Goal: Information Seeking & Learning: Find specific fact

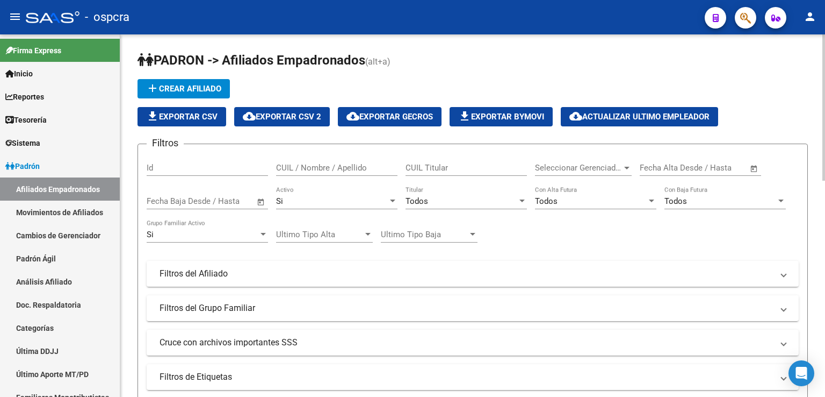
click at [282, 160] on div "CUIL / Nombre / Apellido" at bounding box center [336, 164] width 121 height 23
drag, startPoint x: 322, startPoint y: 167, endPoint x: 130, endPoint y: 175, distance: 193.1
click at [128, 175] on div "[PERSON_NAME] -> Afiliados Empadronados (alt+a) add Crear Afiliado file_downloa…" at bounding box center [472, 358] width 705 height 648
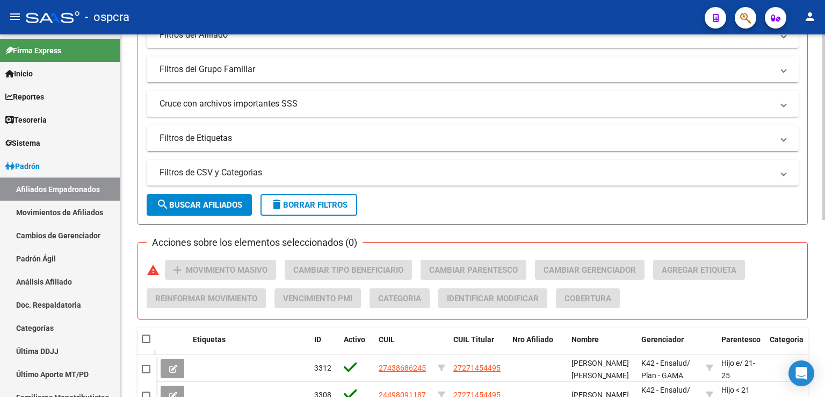
scroll to position [54, 0]
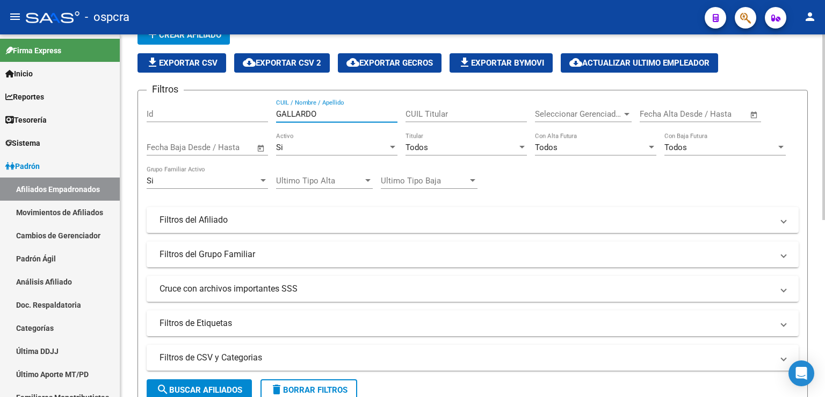
drag, startPoint x: 320, startPoint y: 111, endPoint x: 226, endPoint y: 112, distance: 93.5
click at [226, 112] on div "Filtros Id GALLARDO CUIL / Nombre / Apellido CUIL Titular Seleccionar Gerenciad…" at bounding box center [473, 217] width 652 height 237
drag, startPoint x: 317, startPoint y: 110, endPoint x: 138, endPoint y: 81, distance: 180.9
click at [138, 81] on app-list-header "[PERSON_NAME] -> Afiliados Empadronados (alt+a) add Crear Afiliado file_downloa…" at bounding box center [473, 204] width 671 height 412
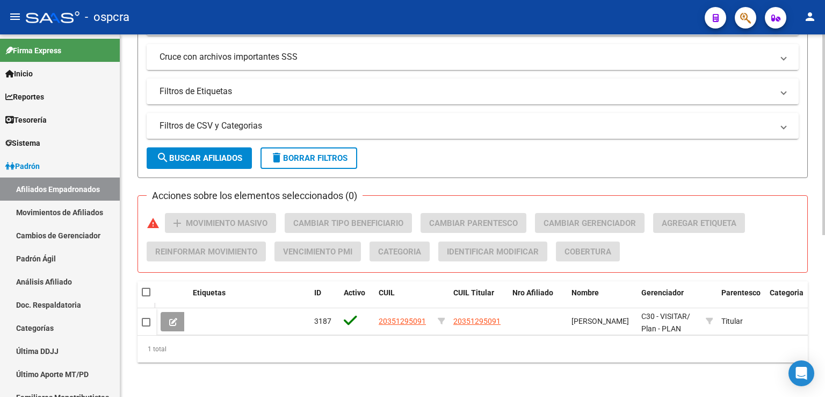
scroll to position [292, 0]
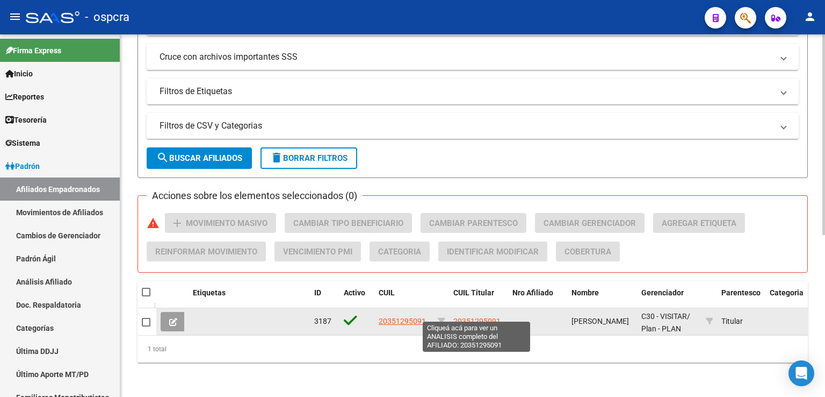
click at [484, 317] on span "20351295091" at bounding box center [477, 321] width 47 height 9
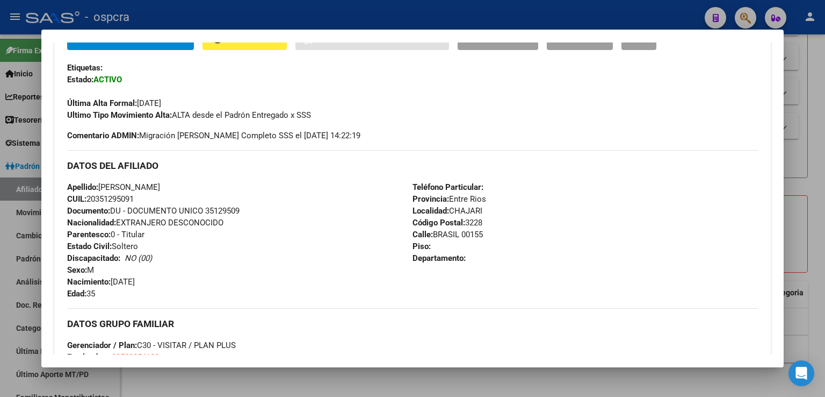
scroll to position [572, 0]
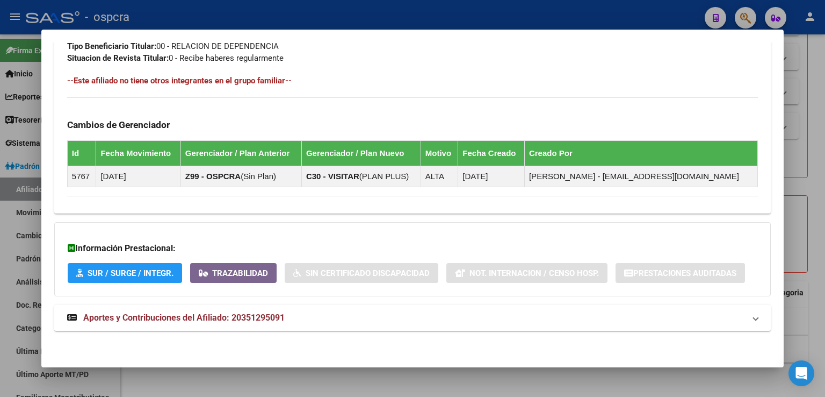
click at [260, 312] on span "Aportes y Contribuciones del Afiliado: 20351295091" at bounding box center [184, 317] width 202 height 10
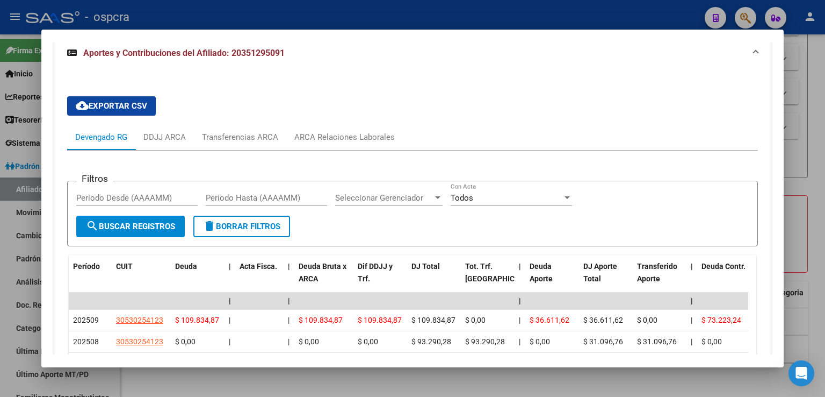
scroll to position [948, 0]
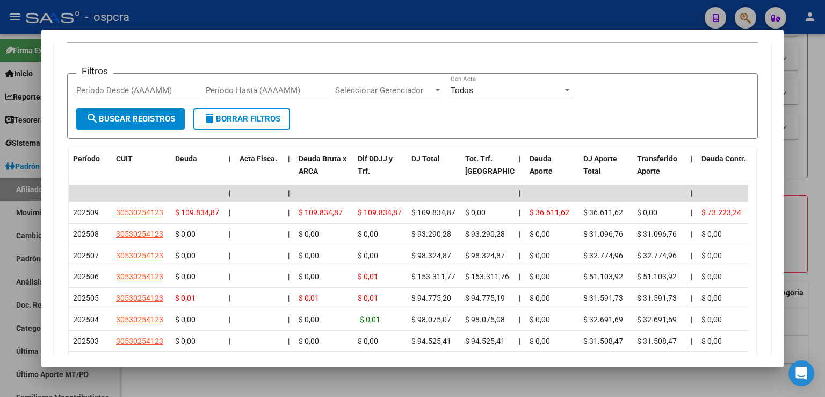
click at [805, 125] on div at bounding box center [412, 198] width 825 height 397
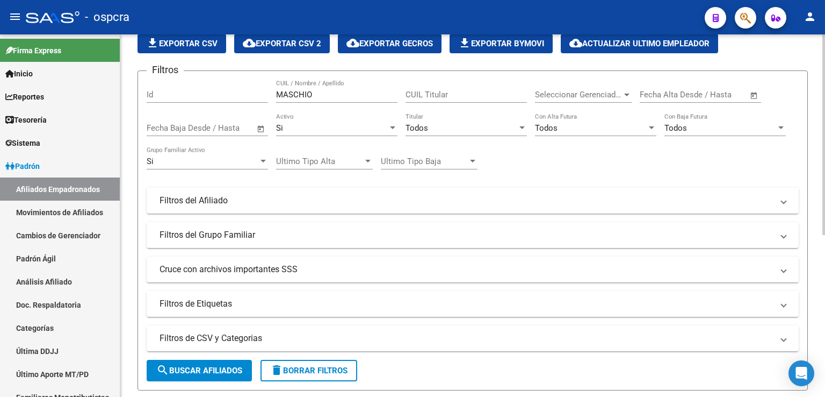
scroll to position [24, 0]
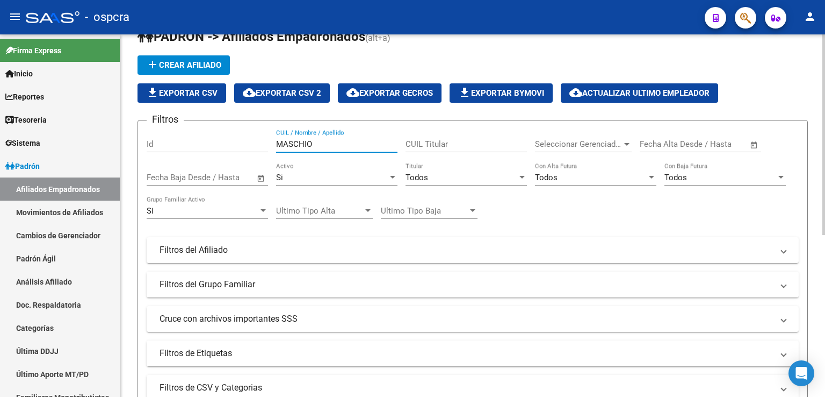
drag, startPoint x: 333, startPoint y: 145, endPoint x: 236, endPoint y: 132, distance: 97.6
click at [236, 132] on div "Filtros Id MASCHIO CUIL / Nombre / Apellido CUIL Titular Seleccionar Gerenciado…" at bounding box center [473, 247] width 652 height 237
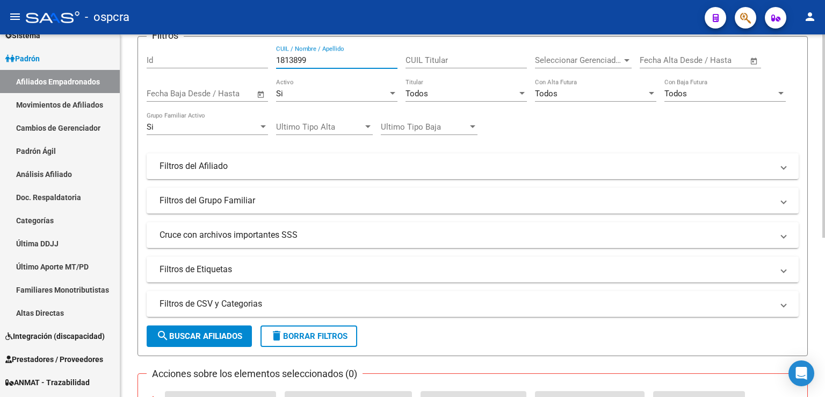
scroll to position [0, 0]
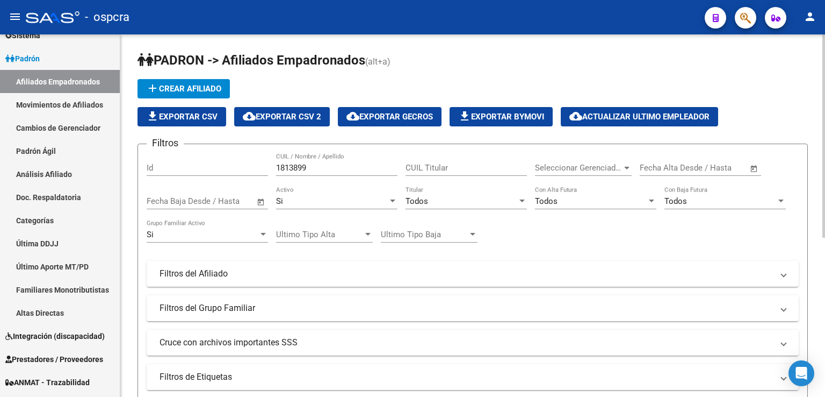
drag, startPoint x: 324, startPoint y: 162, endPoint x: 227, endPoint y: 164, distance: 96.8
click at [183, 164] on div "Filtros Id 1813899 CUIL / Nombre / Apellido CUIL Titular Seleccionar Gerenciado…" at bounding box center [473, 271] width 652 height 237
drag, startPoint x: 318, startPoint y: 169, endPoint x: 270, endPoint y: 168, distance: 47.9
click at [270, 168] on div "Filtros Id 1813899 CUIL / Nombre / Apellido CUIL Titular Seleccionar Gerenciado…" at bounding box center [473, 271] width 652 height 237
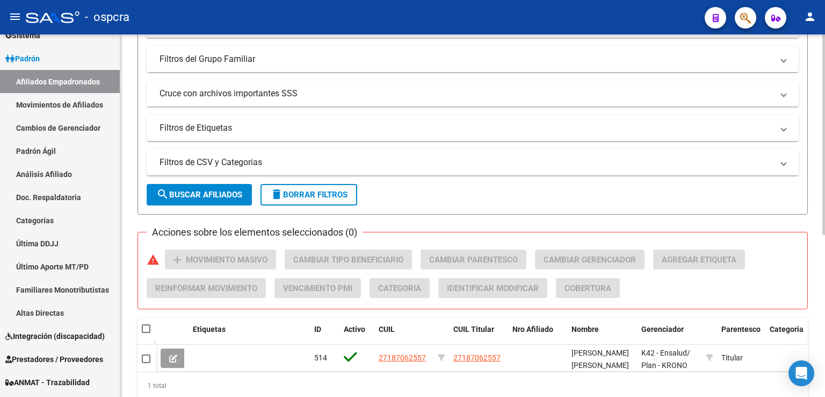
scroll to position [292, 0]
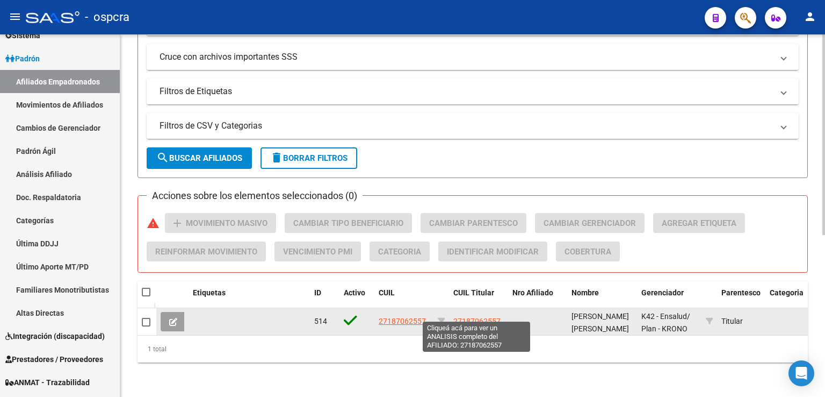
type input "18706255"
click at [458, 317] on span "27187062557" at bounding box center [477, 321] width 47 height 9
type textarea "27187062557"
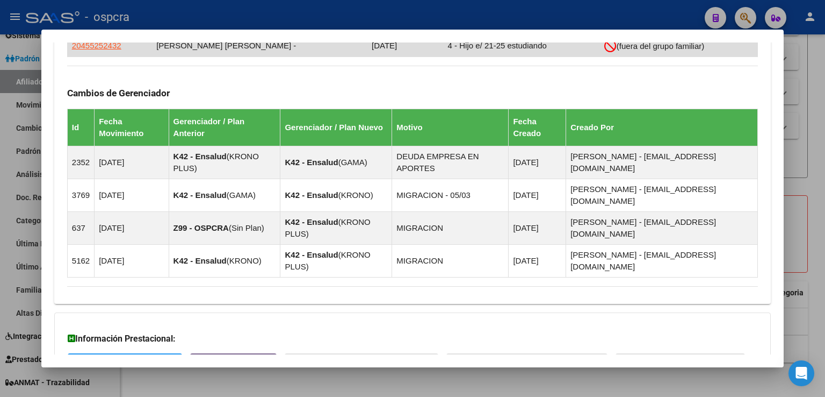
scroll to position [703, 0]
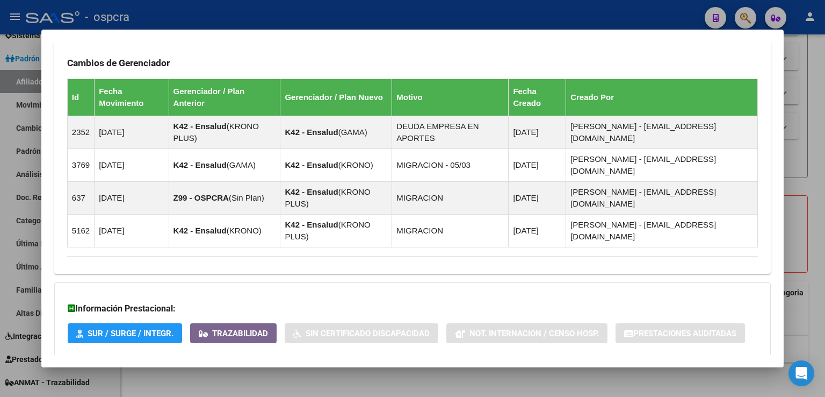
click at [258, 372] on span "Aportes y Contribuciones del Afiliado: 27187062557" at bounding box center [184, 377] width 202 height 10
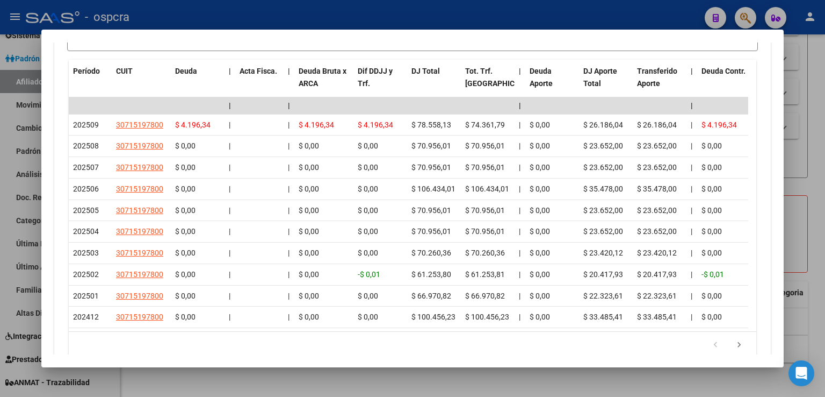
scroll to position [1174, 0]
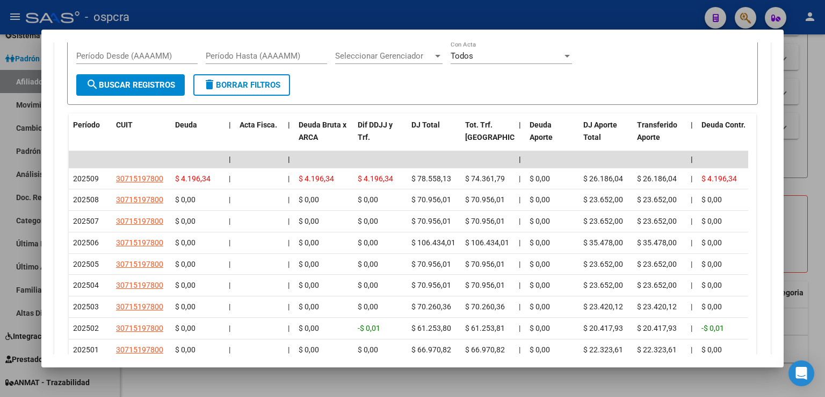
click at [800, 193] on div at bounding box center [412, 198] width 825 height 397
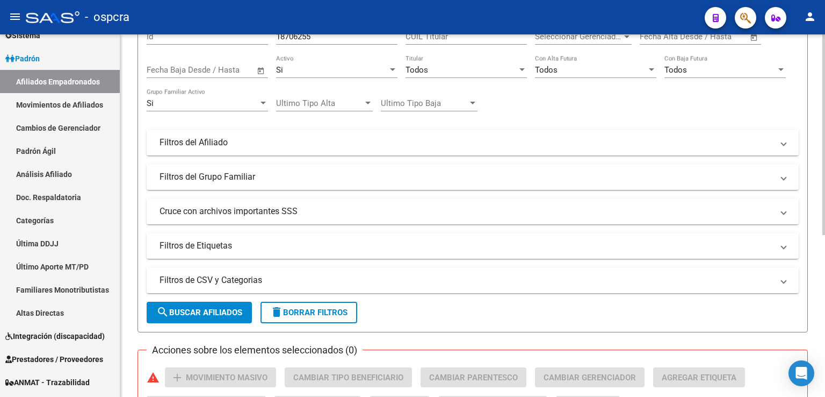
scroll to position [0, 0]
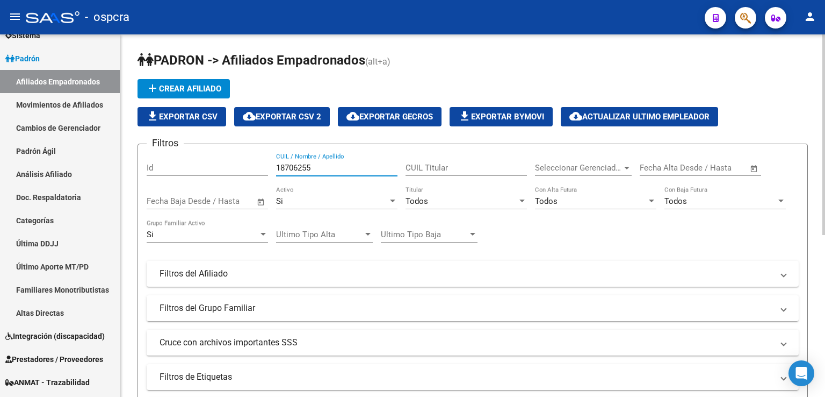
drag, startPoint x: 333, startPoint y: 170, endPoint x: 241, endPoint y: 170, distance: 92.4
click at [241, 170] on div "Filtros Id 18706255 CUIL / Nombre / Apellido CUIL Titular Seleccionar Gerenciad…" at bounding box center [473, 271] width 652 height 237
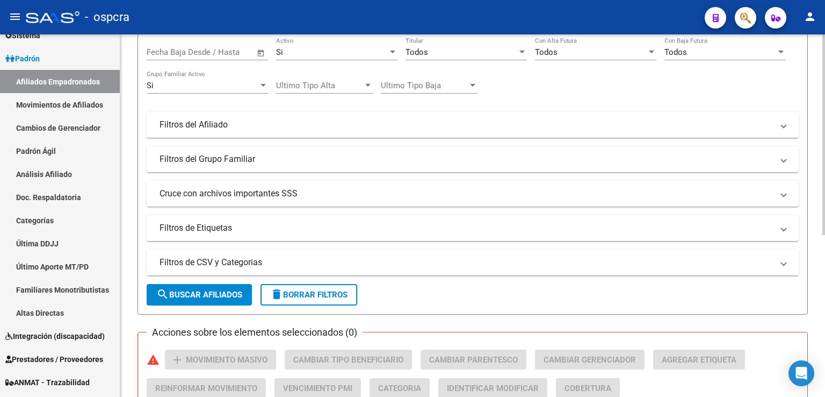
scroll to position [239, 0]
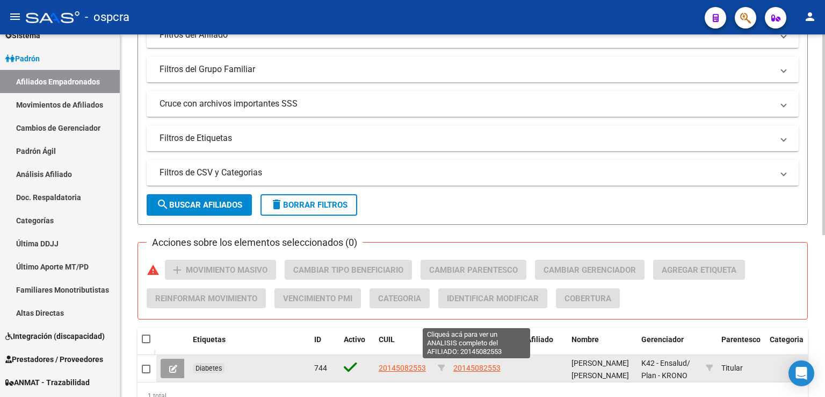
type input "SAPPIA"
click at [480, 367] on span "20145082553" at bounding box center [477, 367] width 47 height 9
type textarea "20145082553"
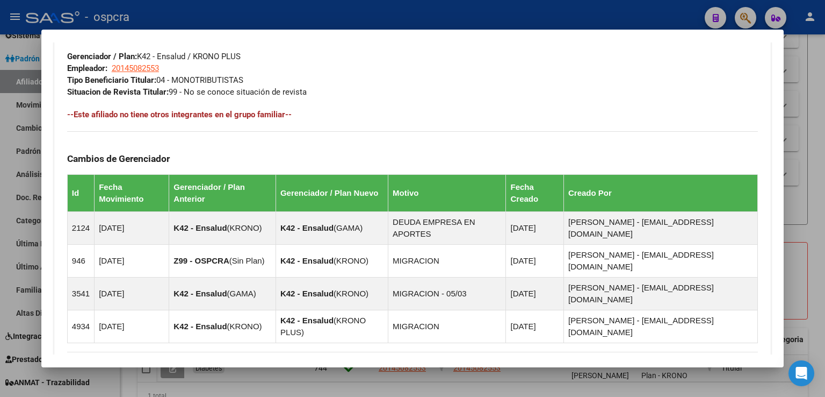
scroll to position [622, 0]
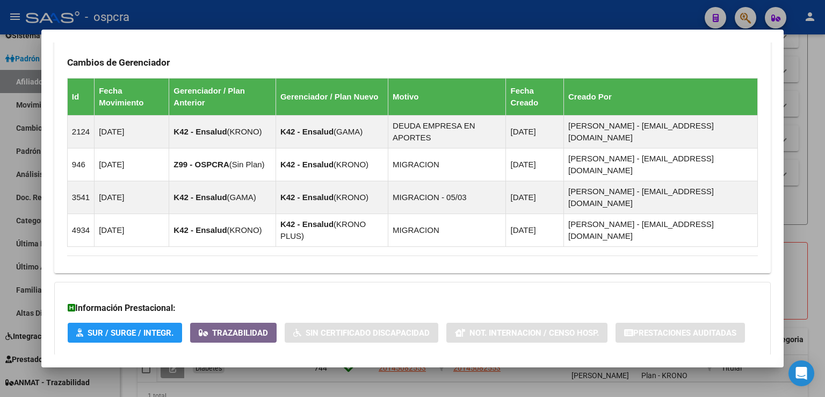
click at [260, 372] on span "Aportes y Contribuciones del Afiliado: 20145082553" at bounding box center [184, 377] width 202 height 10
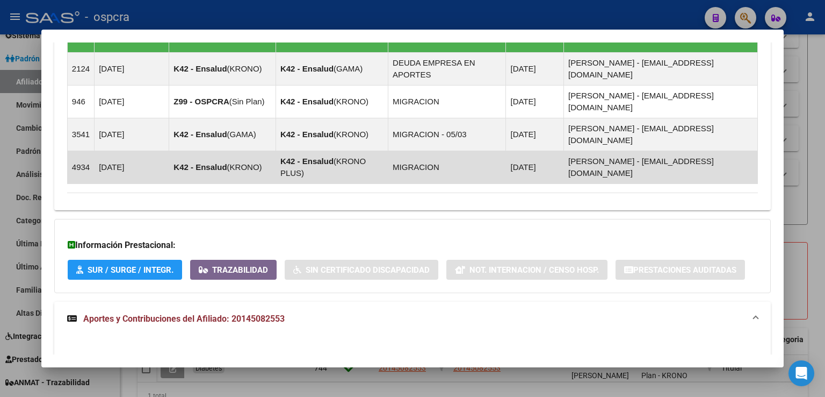
scroll to position [900, 0]
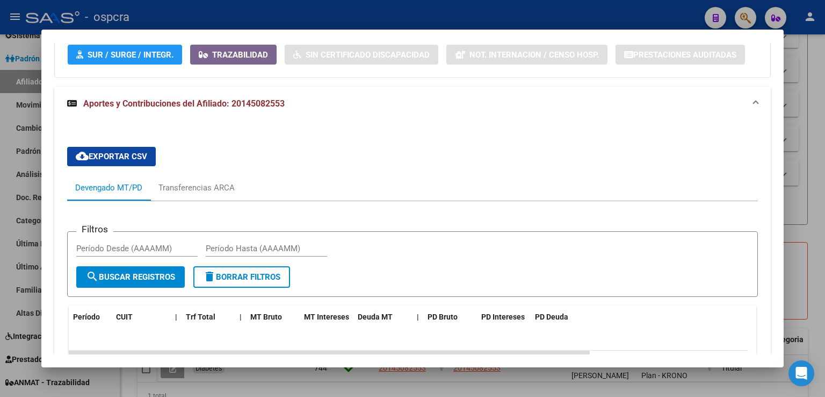
click at [809, 122] on div at bounding box center [412, 198] width 825 height 397
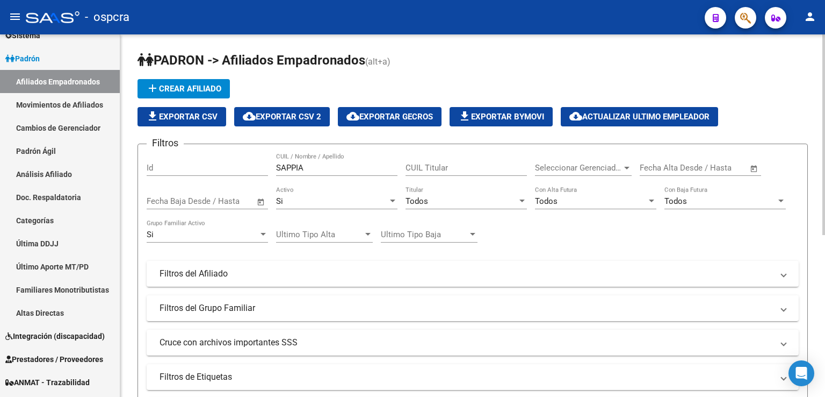
scroll to position [0, 0]
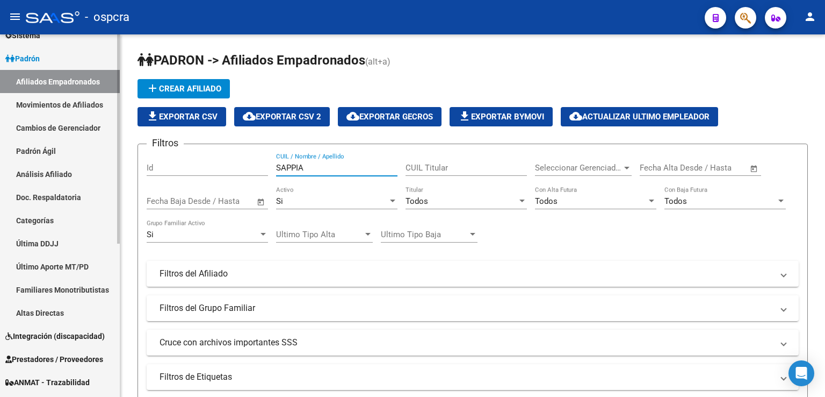
drag, startPoint x: 262, startPoint y: 168, endPoint x: 48, endPoint y: 168, distance: 213.9
click at [48, 168] on mat-sidenav-container "Firma Express Inicio Calendario SSS Instructivos Contacto OS Reportes Ingresos …" at bounding box center [412, 215] width 825 height 362
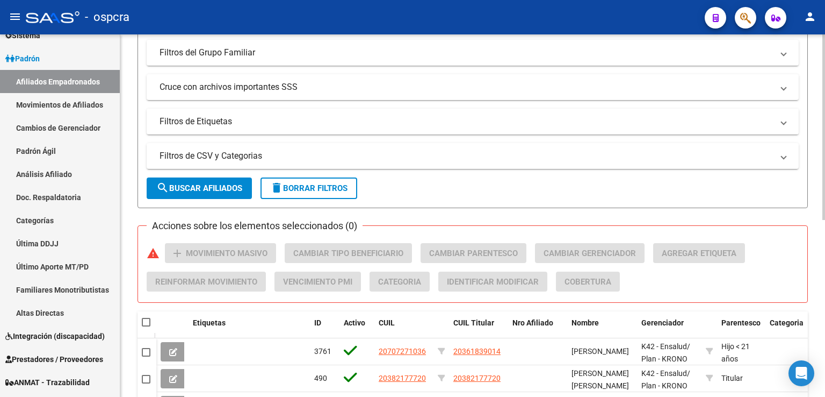
scroll to position [346, 0]
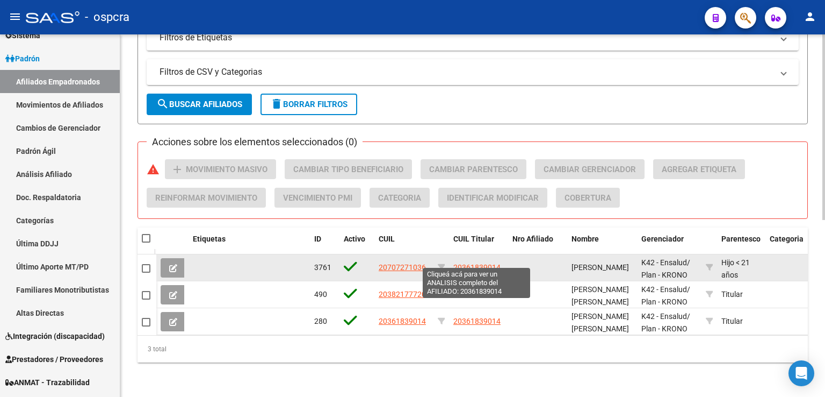
type input "OLIVARES"
click at [482, 263] on span "20361839014" at bounding box center [477, 267] width 47 height 9
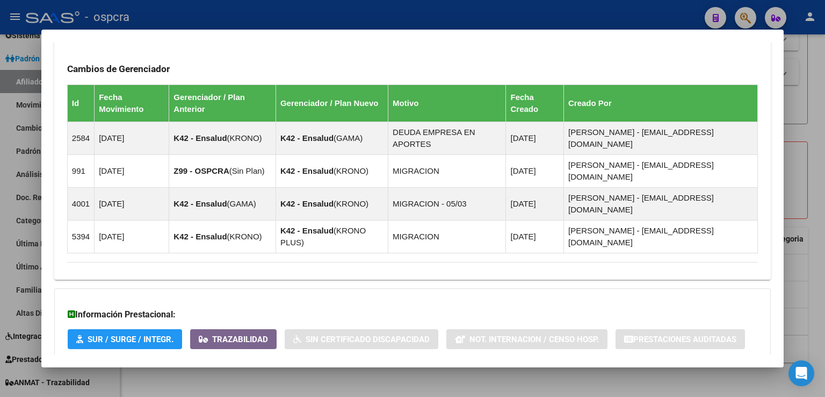
scroll to position [670, 0]
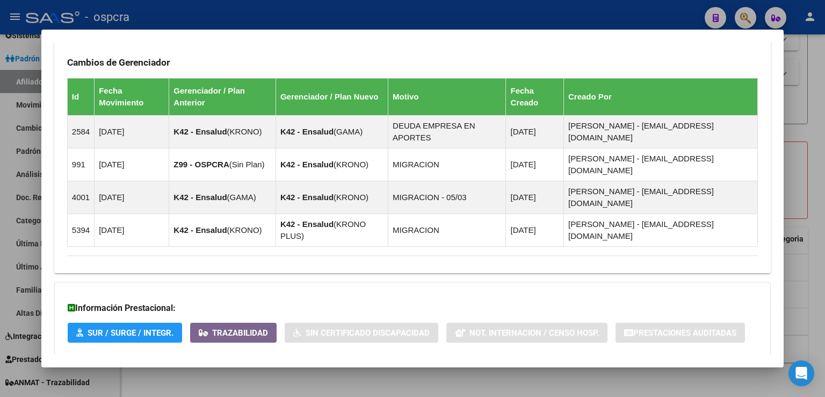
click at [235, 372] on span "Aportes y Contribuciones del Afiliado: 20361839014" at bounding box center [184, 377] width 202 height 10
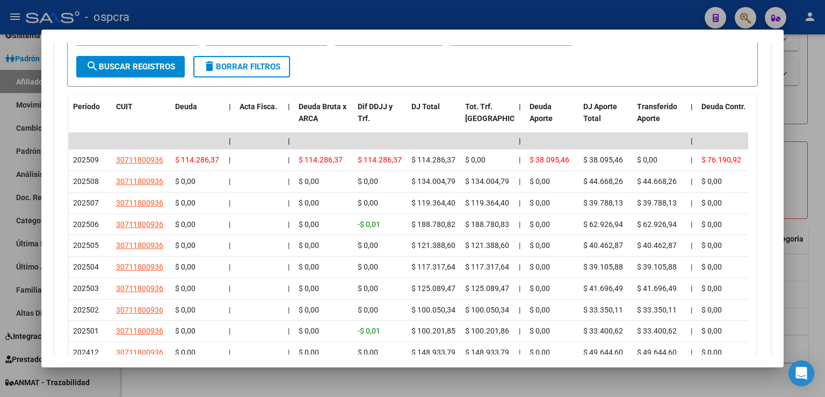
scroll to position [1194, 0]
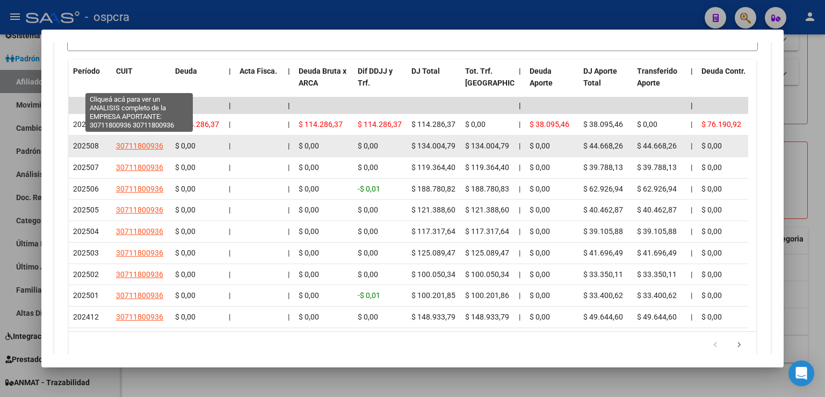
click at [142, 141] on span "30711800936" at bounding box center [139, 145] width 47 height 9
type textarea "30711800936"
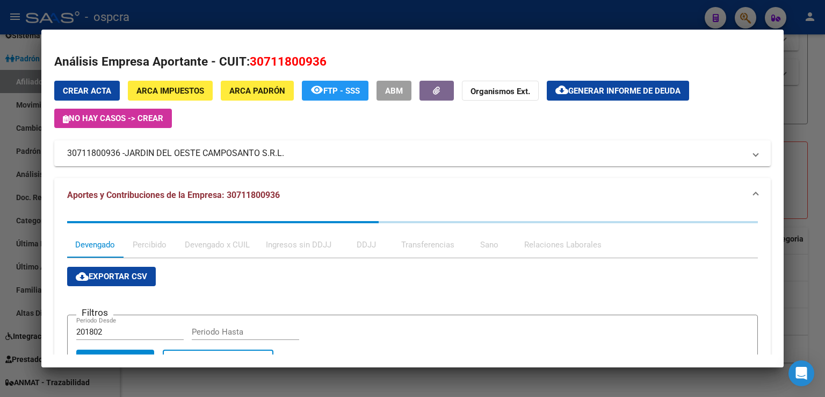
click at [817, 97] on div at bounding box center [412, 198] width 825 height 397
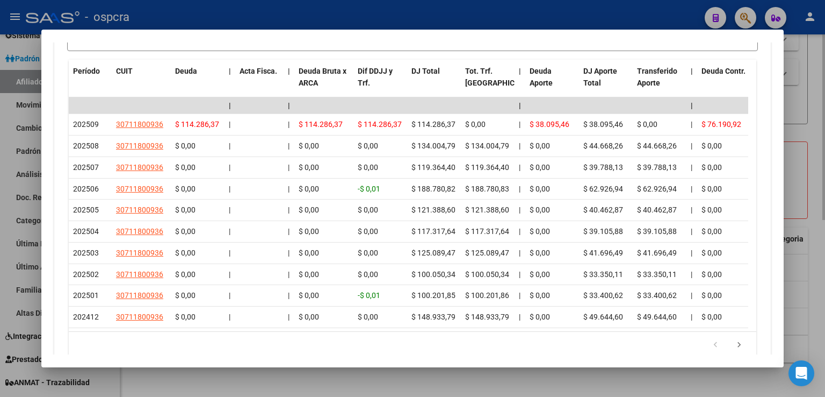
click at [805, 100] on div at bounding box center [412, 198] width 825 height 397
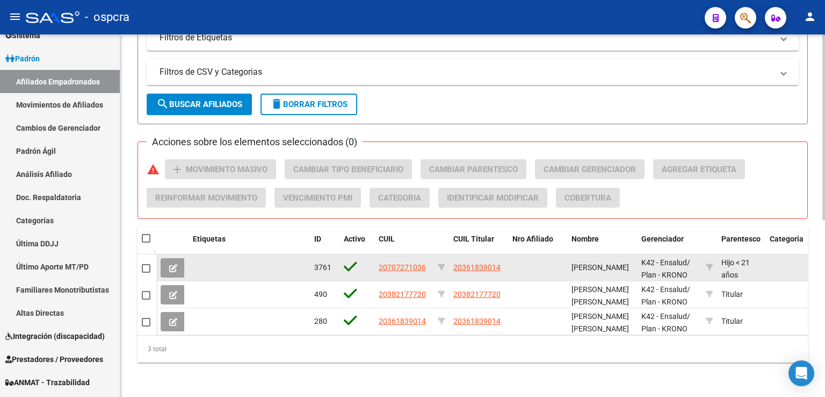
scroll to position [0, 0]
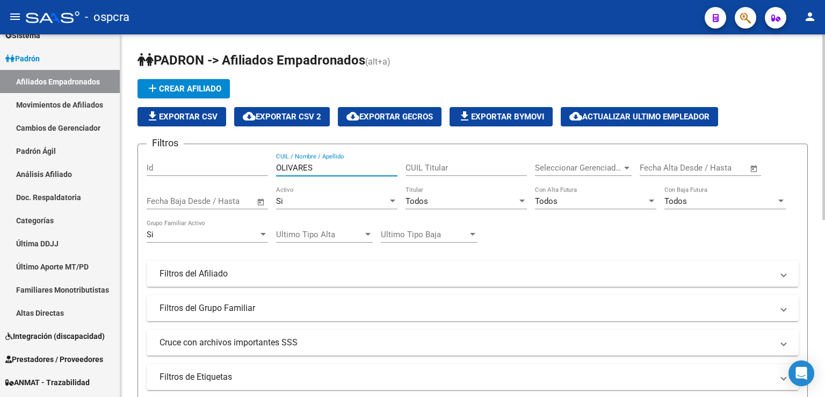
drag, startPoint x: 312, startPoint y: 164, endPoint x: 257, endPoint y: 154, distance: 56.3
click at [257, 154] on div "Filtros Id [PERSON_NAME] CUIL / Nombre / Apellido CUIL Titular Seleccionar Gere…" at bounding box center [473, 271] width 652 height 237
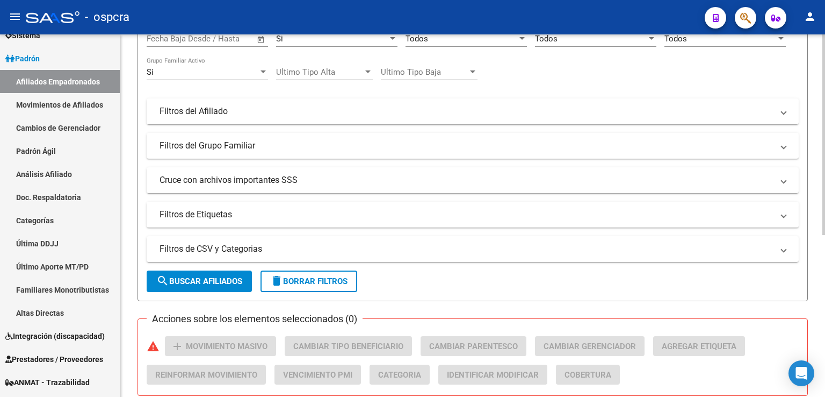
scroll to position [269, 0]
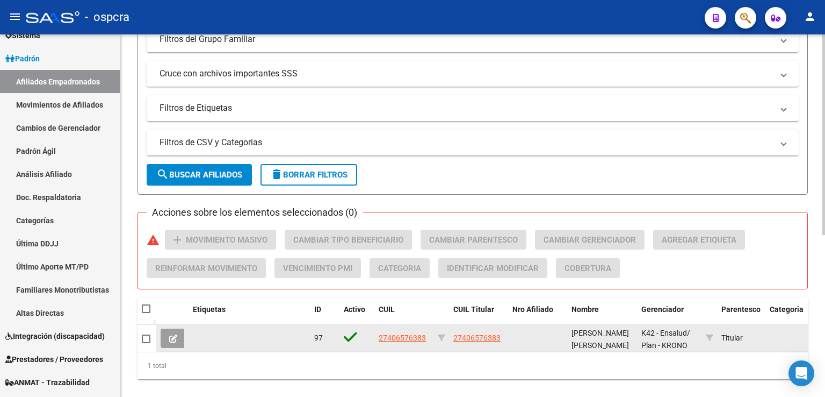
type input "40657638"
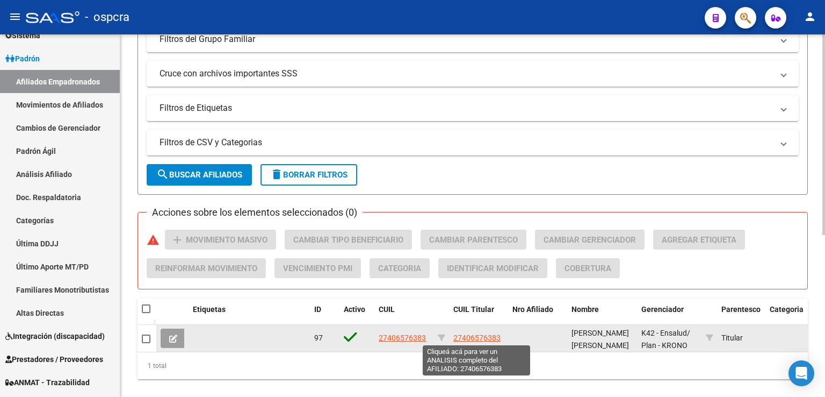
click at [479, 334] on span "27406576383" at bounding box center [477, 337] width 47 height 9
type textarea "27406576383"
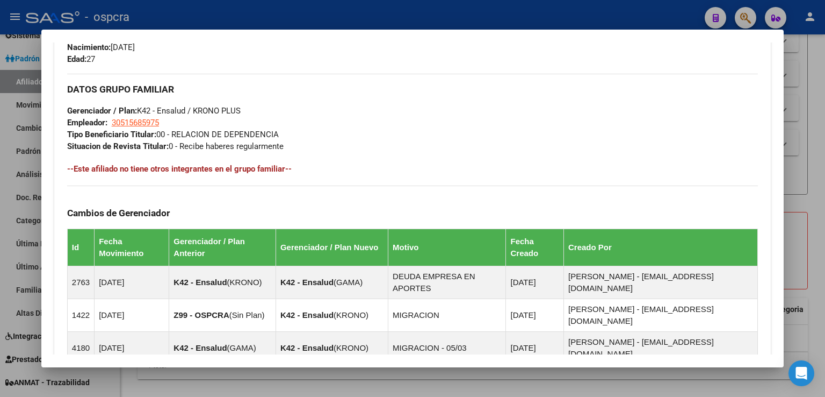
scroll to position [634, 0]
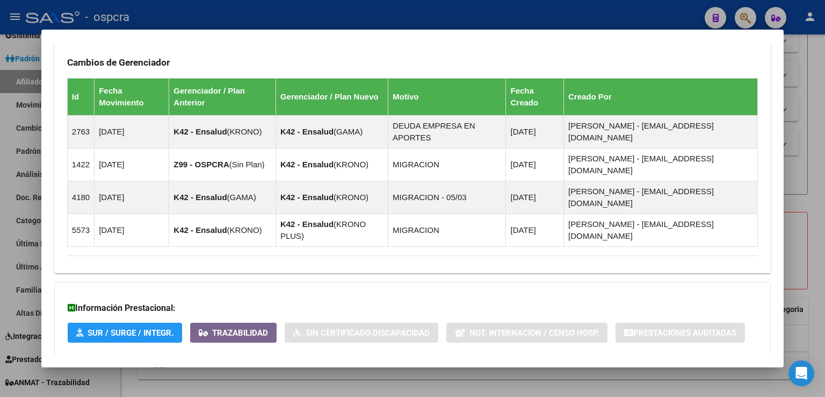
drag, startPoint x: 258, startPoint y: 317, endPoint x: 288, endPoint y: 312, distance: 30.4
click at [258, 372] on span "Aportes y Contribuciones del Afiliado: 27406576383" at bounding box center [184, 377] width 202 height 10
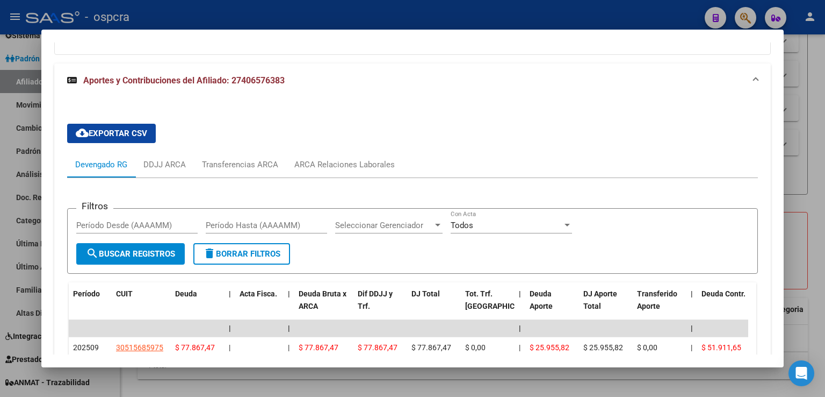
scroll to position [957, 0]
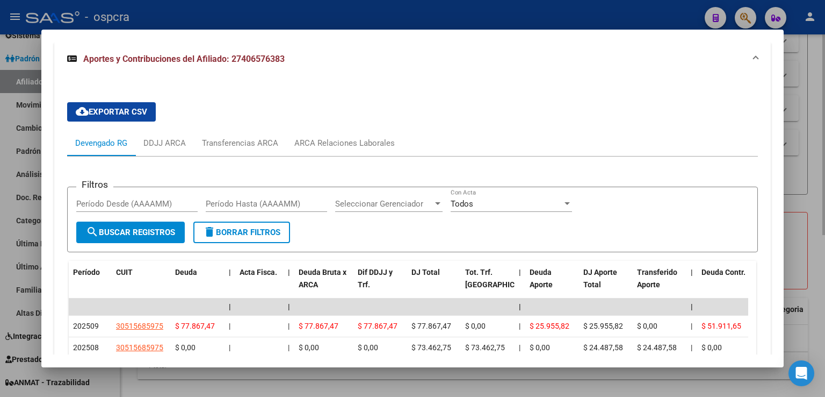
click at [805, 152] on div at bounding box center [412, 198] width 825 height 397
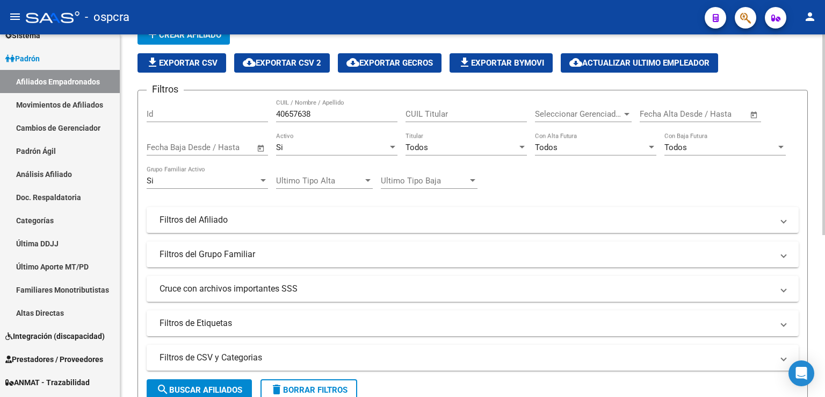
scroll to position [0, 0]
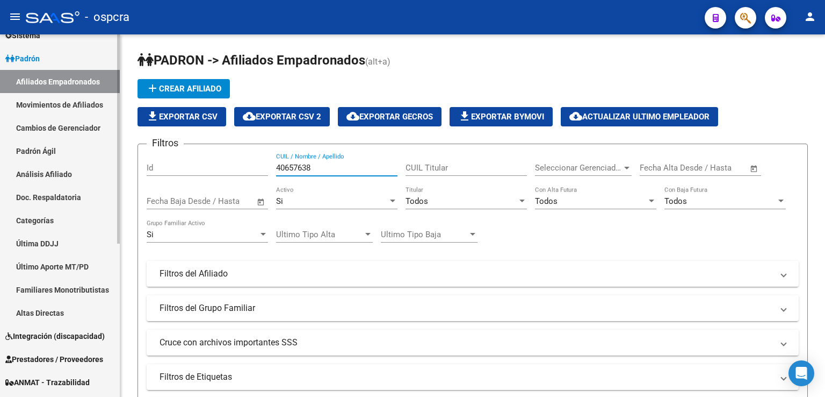
drag, startPoint x: 342, startPoint y: 166, endPoint x: 48, endPoint y: 173, distance: 294.0
click at [46, 173] on mat-sidenav-container "Firma Express Inicio Calendario SSS Instructivos Contacto OS Reportes Ingresos …" at bounding box center [412, 215] width 825 height 362
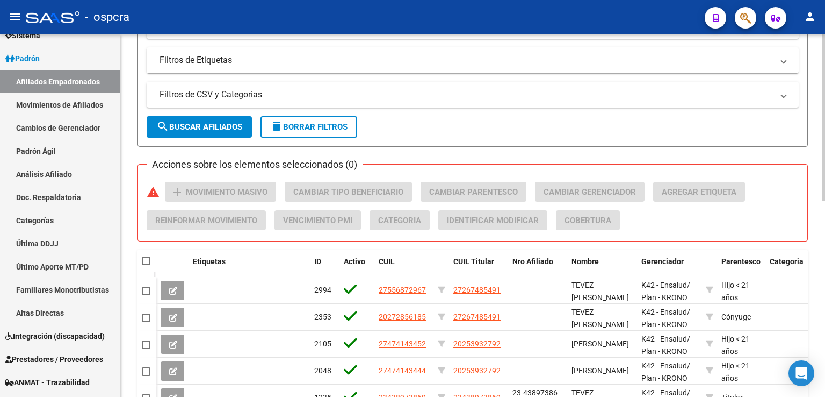
scroll to position [373, 0]
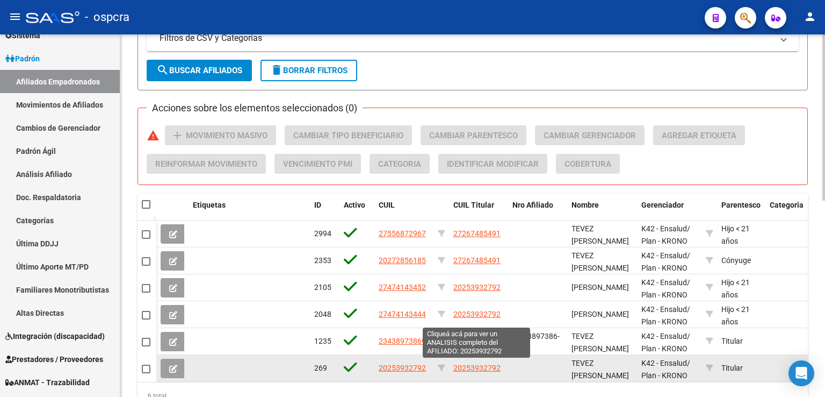
type input "TEVEZ"
click at [486, 365] on span "20253932792" at bounding box center [477, 367] width 47 height 9
type textarea "20253932792"
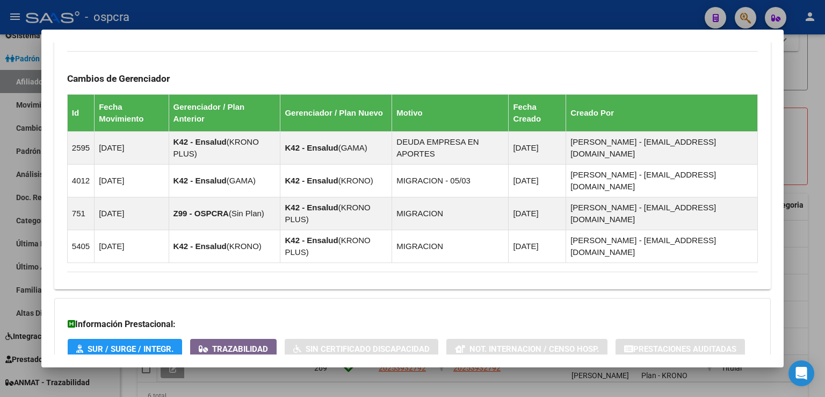
scroll to position [723, 0]
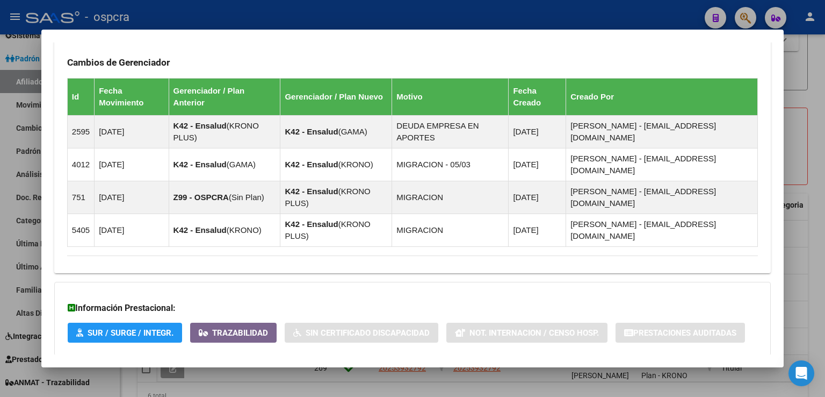
click at [243, 372] on span "Aportes y Contribuciones del Afiliado: 20253932792" at bounding box center [184, 377] width 202 height 10
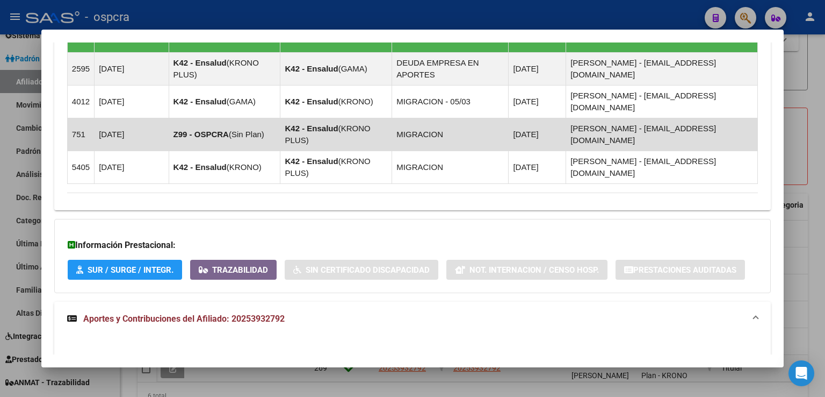
scroll to position [1139, 0]
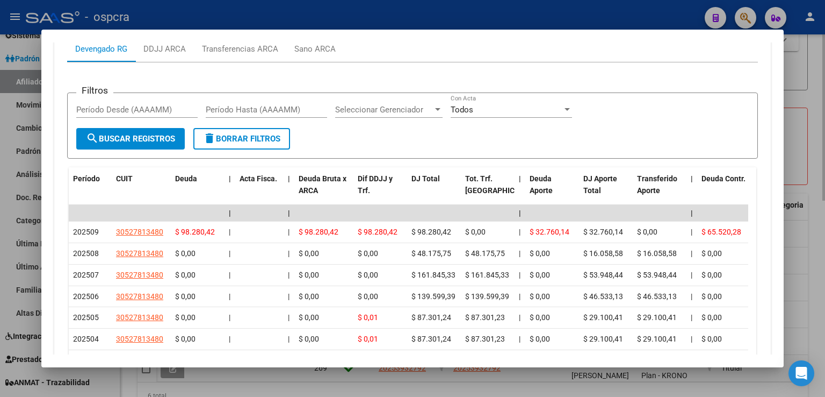
click at [802, 174] on div at bounding box center [412, 198] width 825 height 397
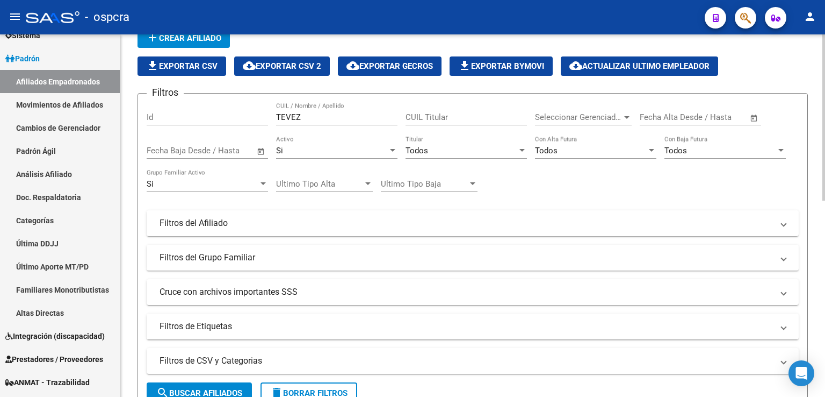
scroll to position [104, 0]
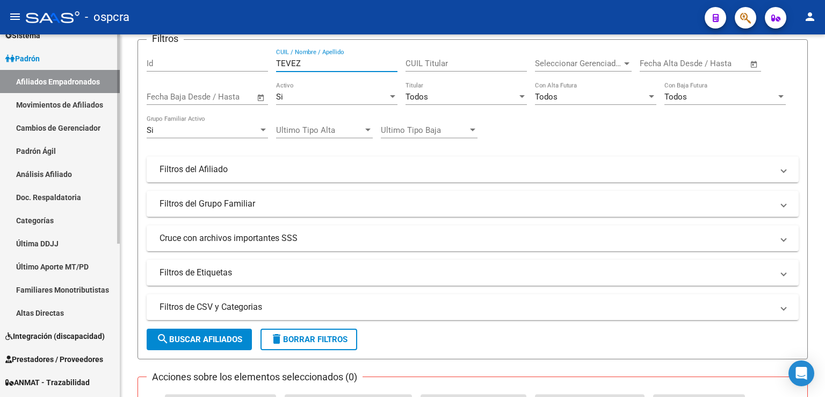
drag, startPoint x: 272, startPoint y: 58, endPoint x: 104, endPoint y: 58, distance: 168.7
click at [104, 58] on mat-sidenav-container "Firma Express Inicio Calendario SSS Instructivos Contacto OS Reportes Ingresos …" at bounding box center [412, 215] width 825 height 362
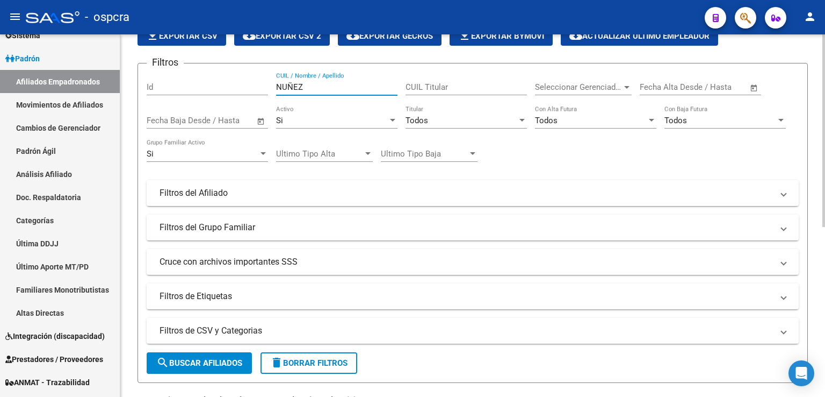
scroll to position [54, 0]
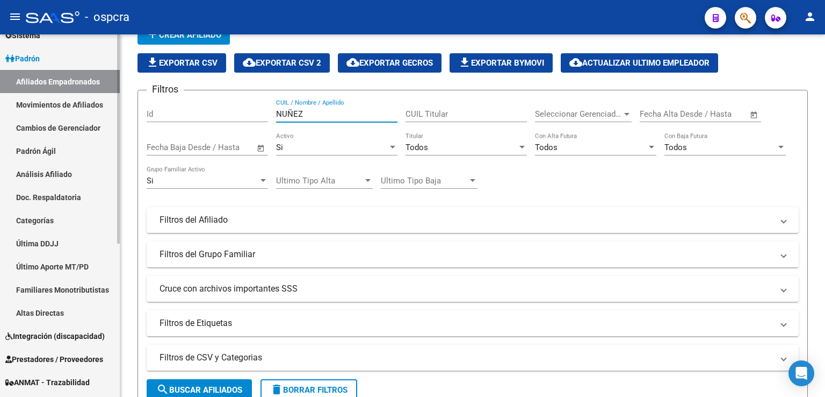
drag, startPoint x: 356, startPoint y: 114, endPoint x: 0, endPoint y: 104, distance: 355.9
click at [0, 104] on mat-sidenav-container "Firma Express Inicio Calendario SSS Instructivos Contacto OS Reportes Ingresos …" at bounding box center [412, 215] width 825 height 362
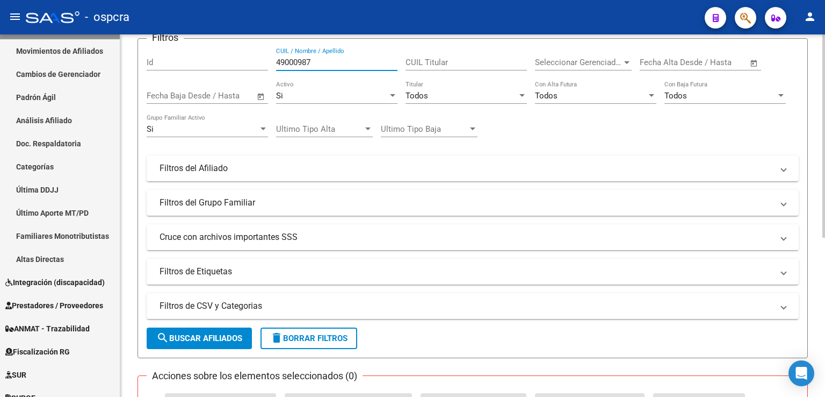
scroll to position [69, 0]
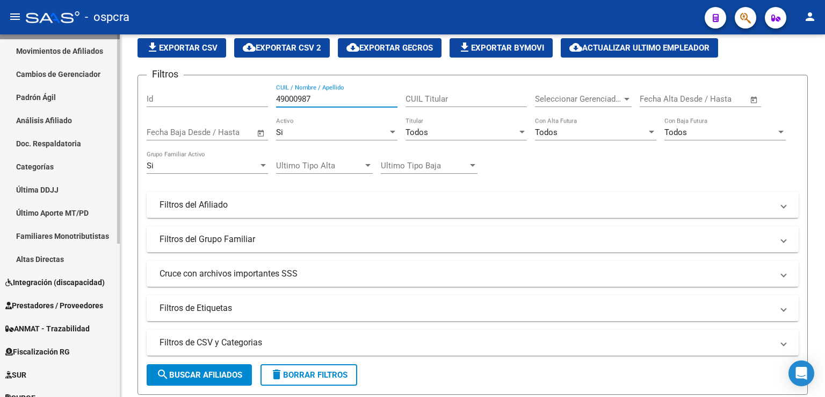
drag, startPoint x: 320, startPoint y: 100, endPoint x: 88, endPoint y: 96, distance: 232.7
click at [88, 96] on mat-sidenav-container "Firma Express Inicio Calendario SSS Instructivos Contacto OS Reportes Ingresos …" at bounding box center [412, 215] width 825 height 362
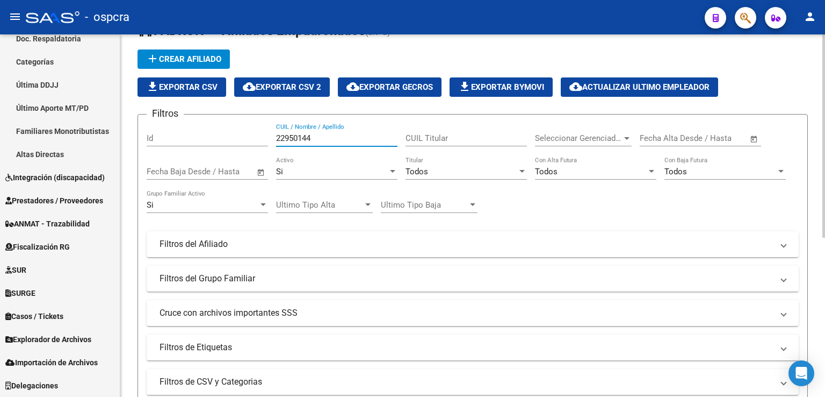
scroll to position [0, 0]
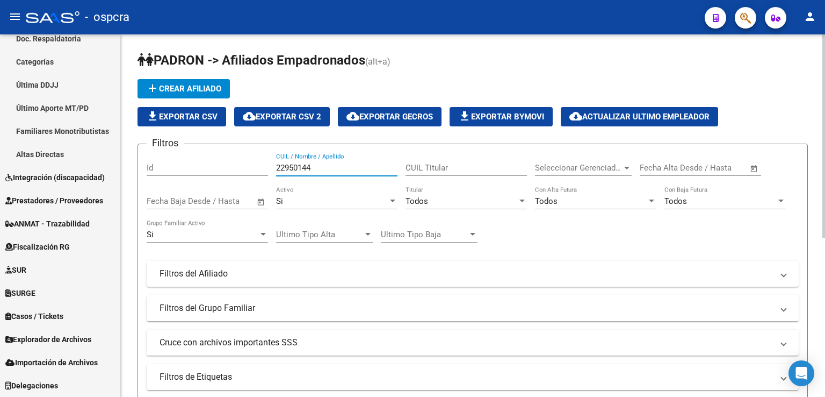
type input "22950144"
click at [395, 197] on div at bounding box center [393, 201] width 10 height 9
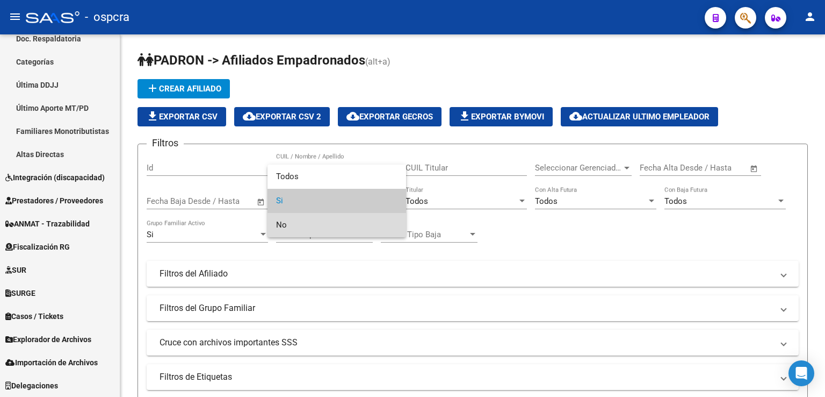
click at [296, 220] on span "No" at bounding box center [336, 225] width 121 height 24
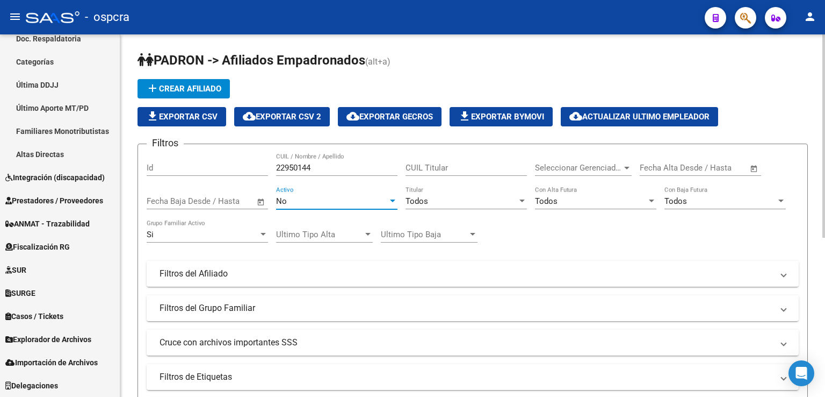
click at [354, 166] on input "22950144" at bounding box center [336, 168] width 121 height 10
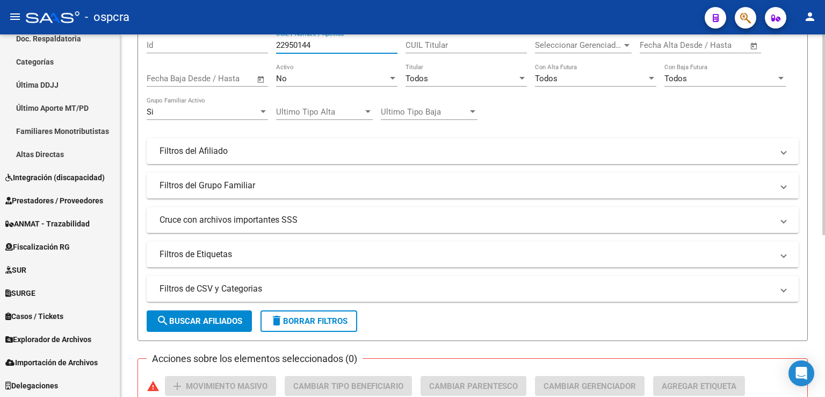
scroll to position [269, 0]
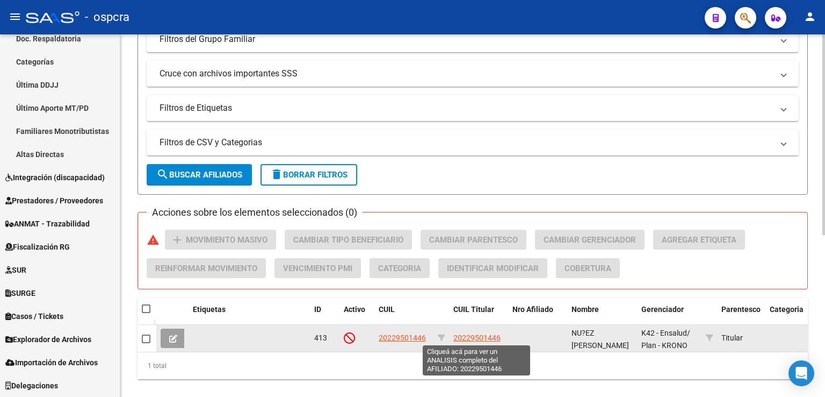
click at [486, 336] on span "20229501446" at bounding box center [477, 337] width 47 height 9
type textarea "20229501446"
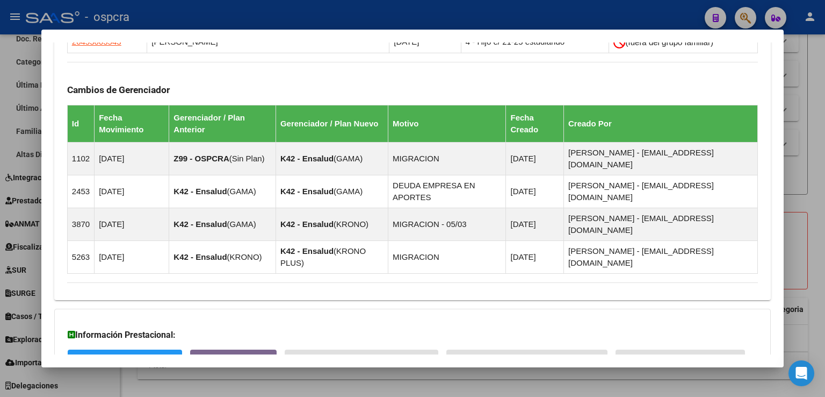
scroll to position [699, 0]
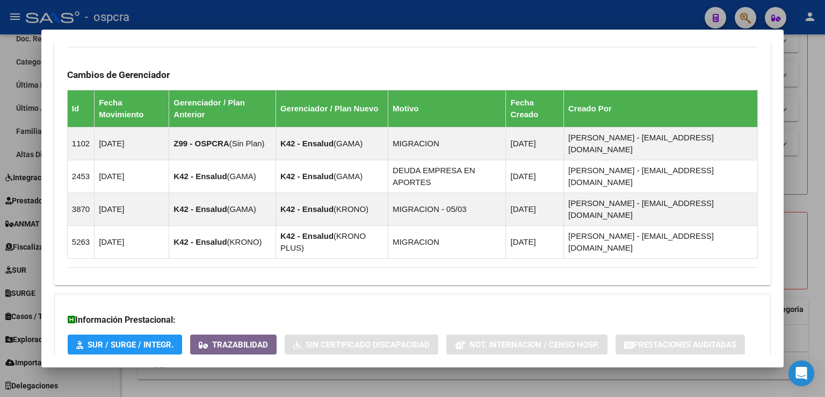
click at [259, 384] on span "Aportes y Contribuciones del Afiliado: 20229501446" at bounding box center [184, 389] width 202 height 10
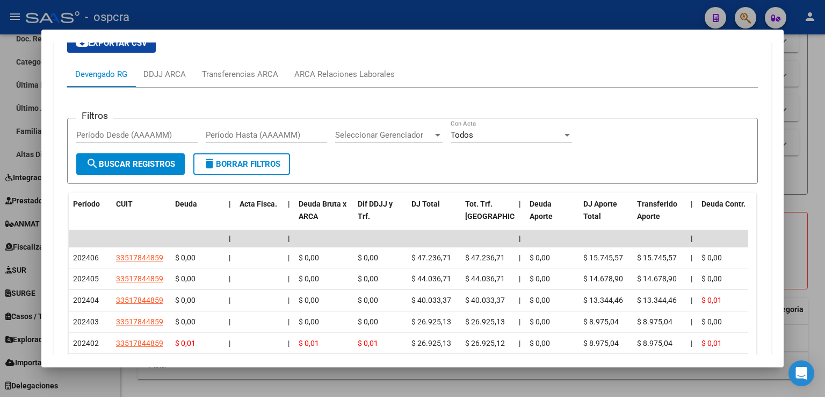
scroll to position [1095, 0]
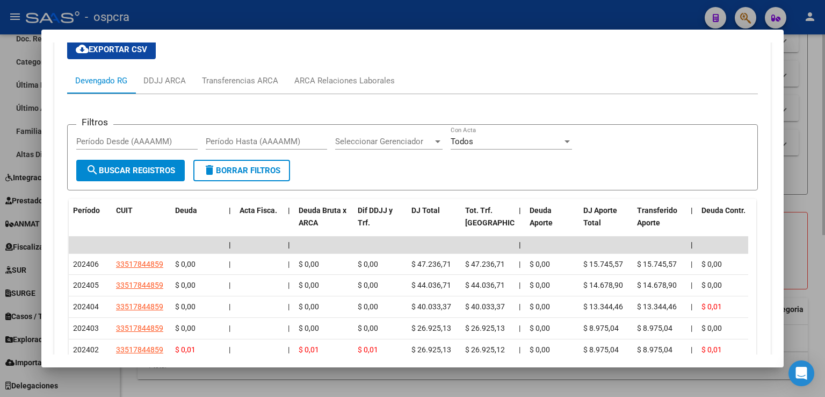
click at [808, 95] on div at bounding box center [412, 198] width 825 height 397
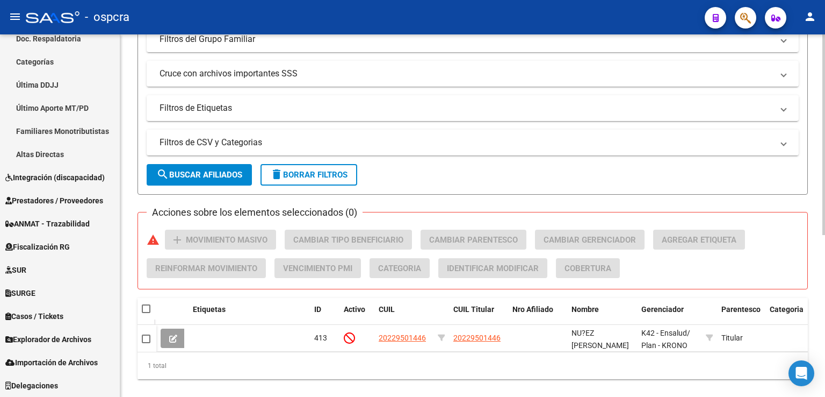
scroll to position [0, 0]
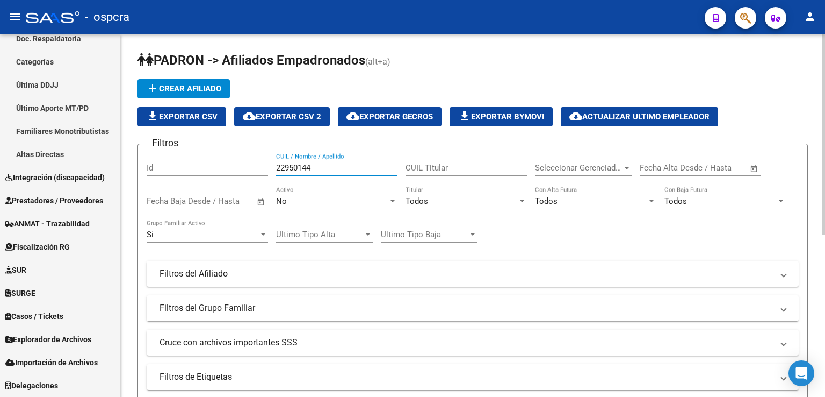
drag, startPoint x: 312, startPoint y: 164, endPoint x: 244, endPoint y: 156, distance: 68.2
click at [244, 156] on div "Filtros Id 22950144 CUIL / Nombre / Apellido CUIL Titular Seleccionar Gerenciad…" at bounding box center [473, 271] width 652 height 237
click at [344, 170] on input "22950144" at bounding box center [336, 168] width 121 height 10
drag, startPoint x: 303, startPoint y: 167, endPoint x: 235, endPoint y: 155, distance: 68.7
click at [235, 155] on div "Filtros Id [PERSON_NAME] CUIL / Nombre / Apellido CUIL Titular Seleccionar Gere…" at bounding box center [473, 271] width 652 height 237
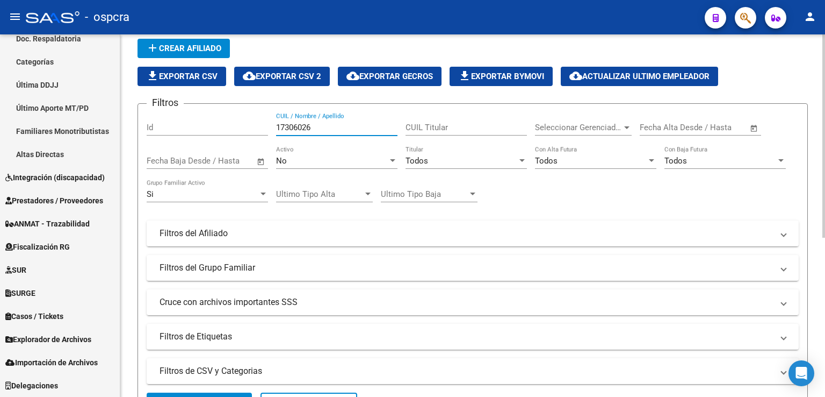
scroll to position [54, 0]
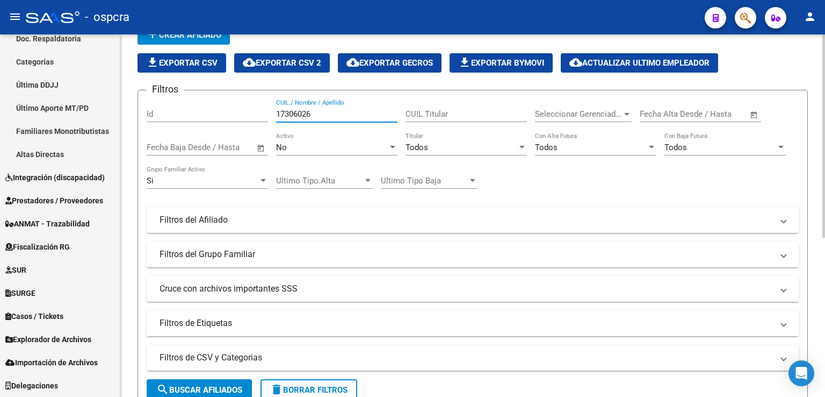
drag, startPoint x: 328, startPoint y: 114, endPoint x: 215, endPoint y: 114, distance: 112.9
click at [215, 114] on div "Filtros Id 17306026 CUIL / Nombre / Apellido CUIL Titular Seleccionar Gerenciad…" at bounding box center [473, 217] width 652 height 237
type input "17306026"
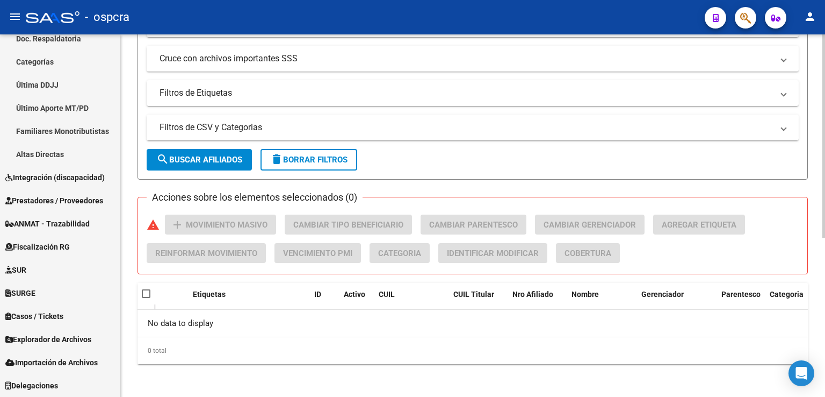
scroll to position [0, 0]
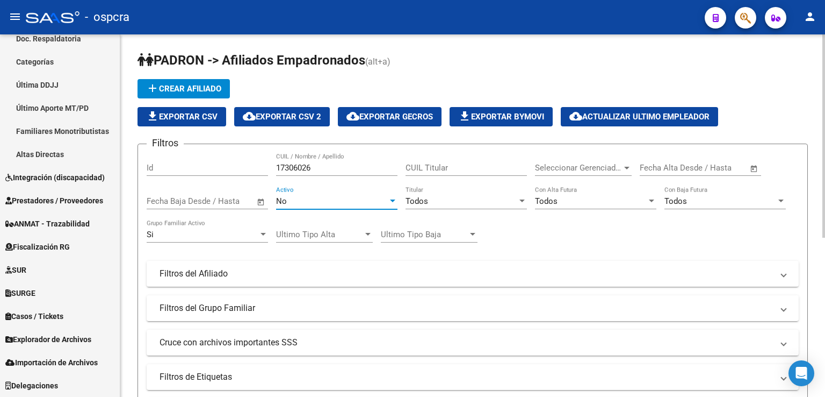
click at [391, 197] on div at bounding box center [393, 201] width 10 height 9
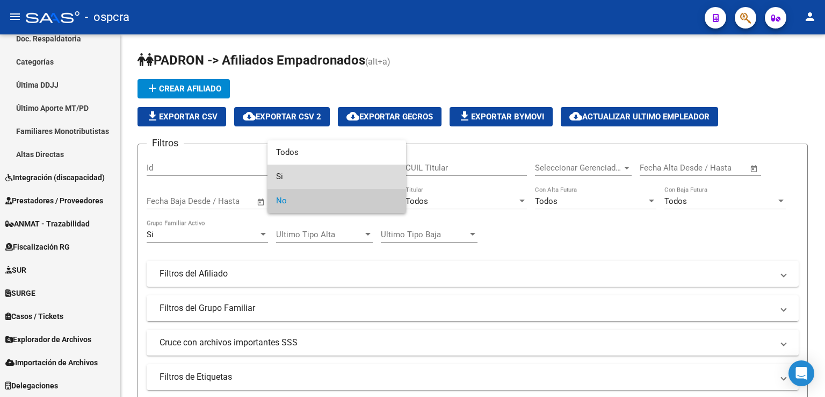
click at [322, 181] on span "Si" at bounding box center [336, 176] width 121 height 24
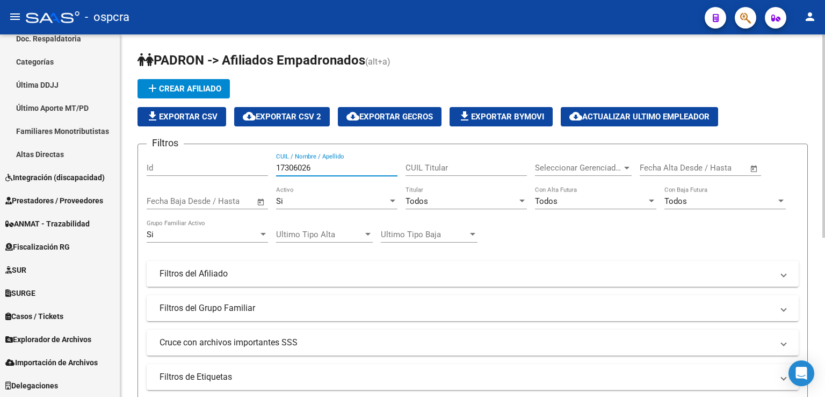
click at [319, 168] on input "17306026" at bounding box center [336, 168] width 121 height 10
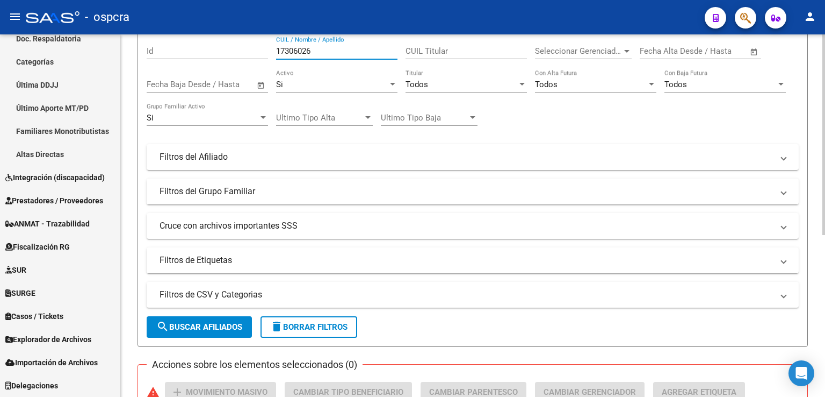
scroll to position [292, 0]
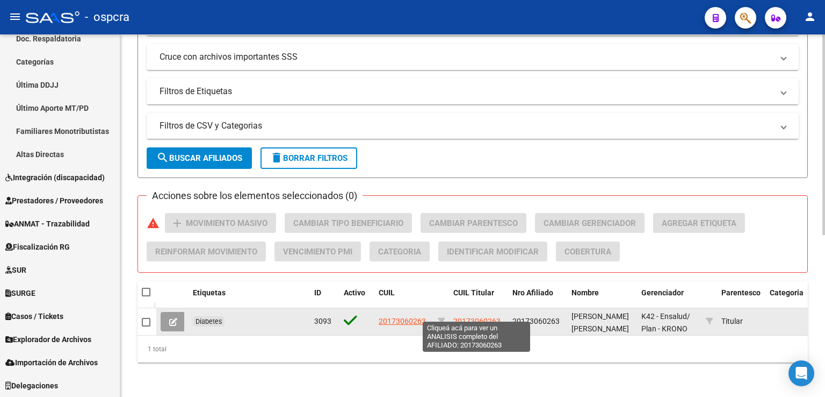
click at [460, 317] on span "20173060263" at bounding box center [477, 321] width 47 height 9
type textarea "20173060263"
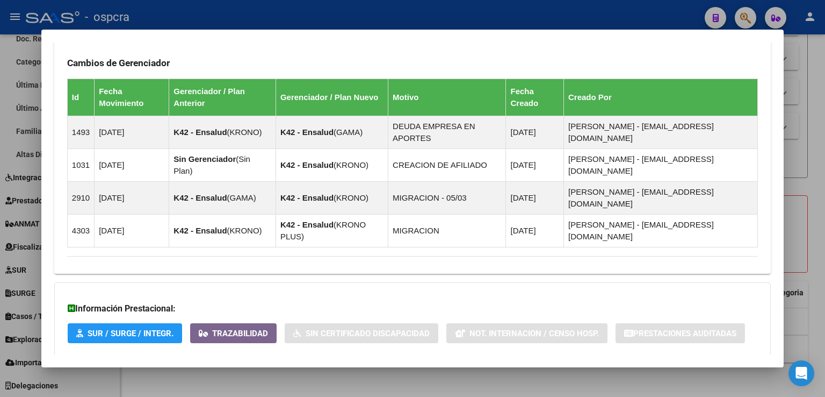
scroll to position [626, 0]
click at [254, 372] on span "Aportes y Contribuciones del Afiliado: 20173060263" at bounding box center [184, 377] width 202 height 10
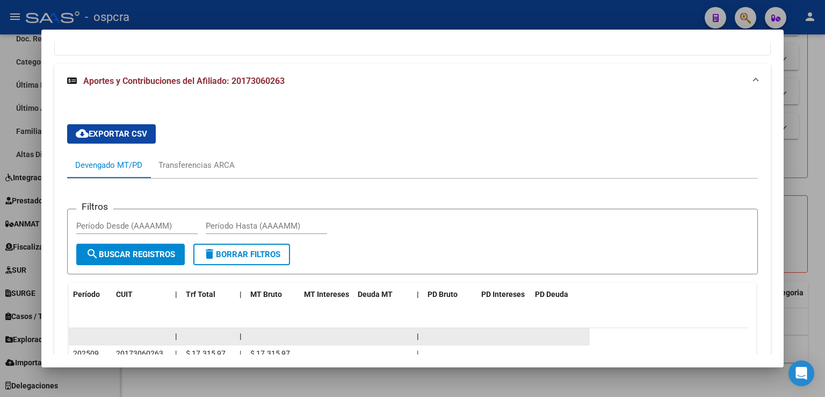
scroll to position [1009, 0]
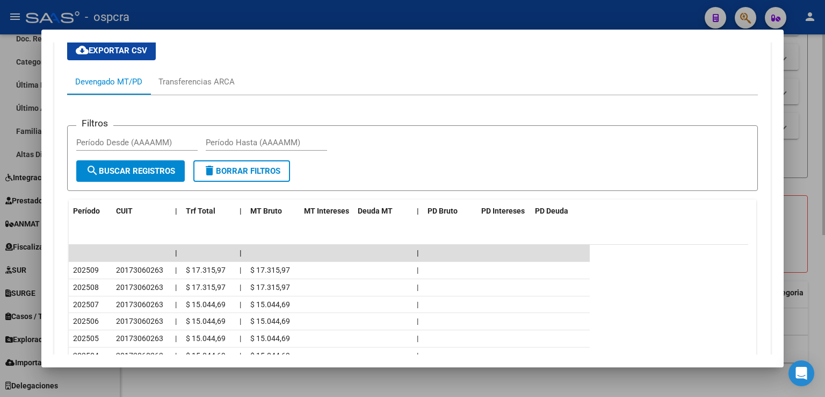
click at [802, 135] on div at bounding box center [412, 198] width 825 height 397
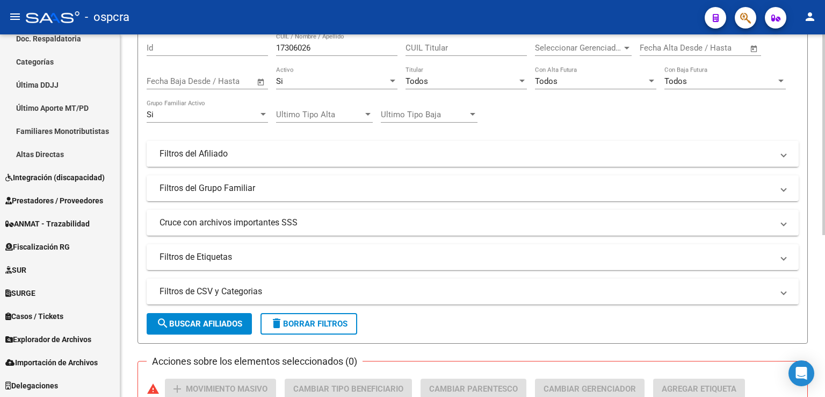
scroll to position [0, 0]
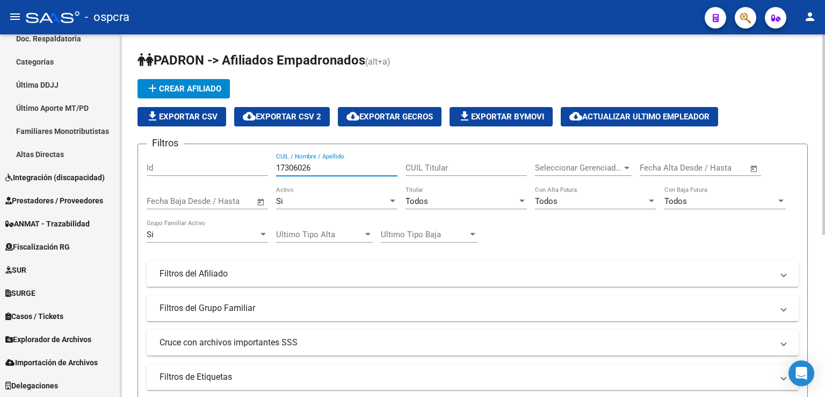
drag, startPoint x: 325, startPoint y: 164, endPoint x: 176, endPoint y: 142, distance: 150.4
click at [176, 153] on div "Filtros Id 17306026 CUIL / Nombre / Apellido CUIL Titular Seleccionar Gerenciad…" at bounding box center [473, 271] width 652 height 237
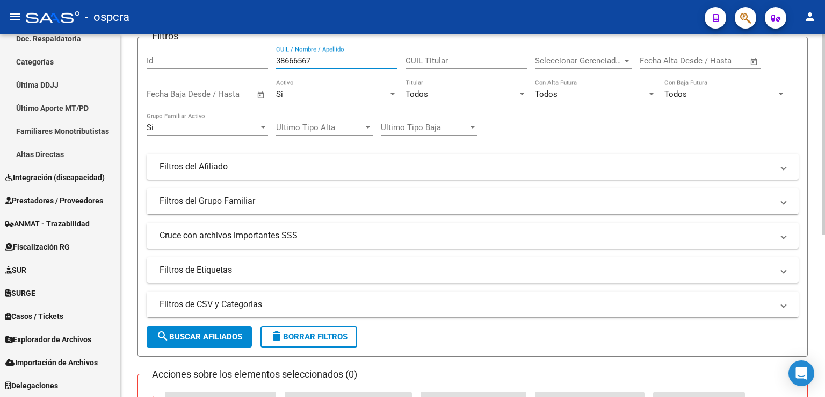
scroll to position [292, 0]
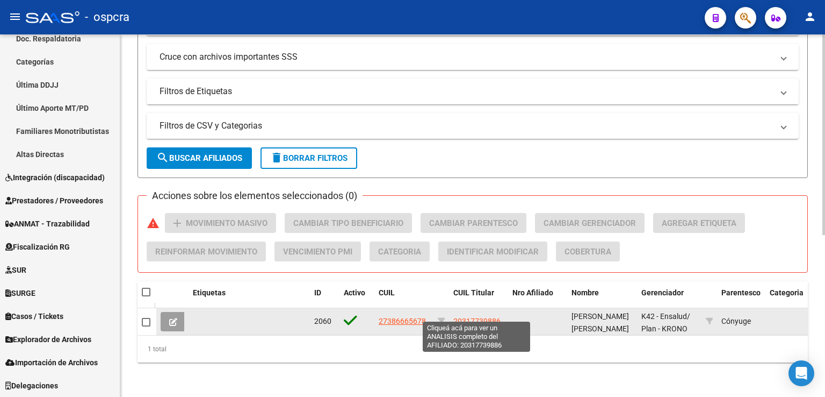
type input "38666567"
click at [475, 317] on span "20317739886" at bounding box center [477, 321] width 47 height 9
type textarea "20317739886"
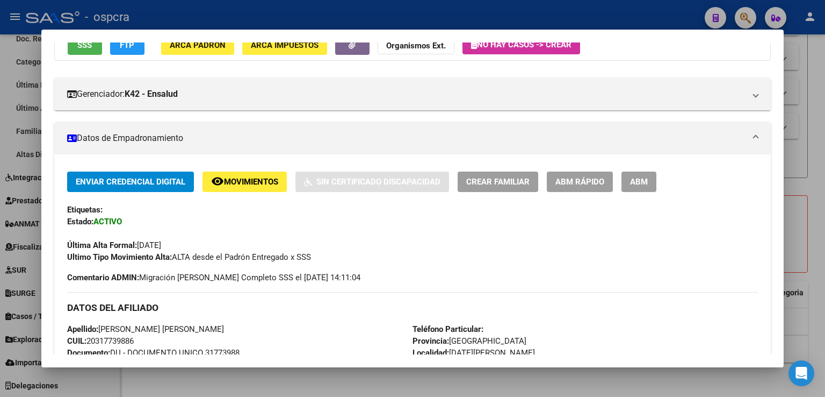
scroll to position [749, 0]
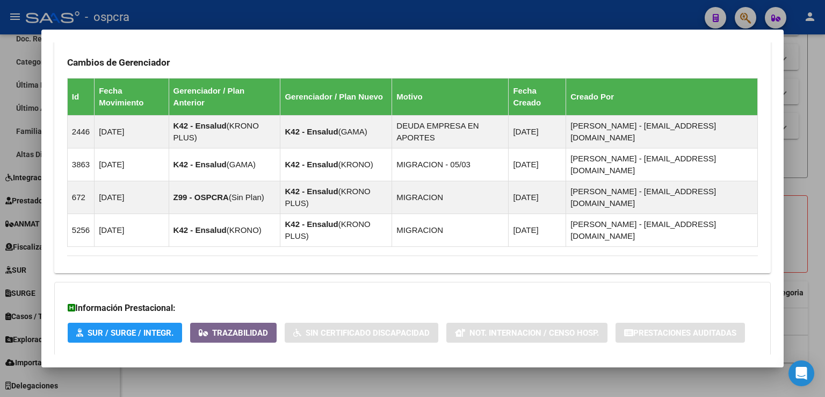
click at [263, 372] on span "Aportes y Contribuciones del Afiliado: 20317739886" at bounding box center [184, 377] width 202 height 10
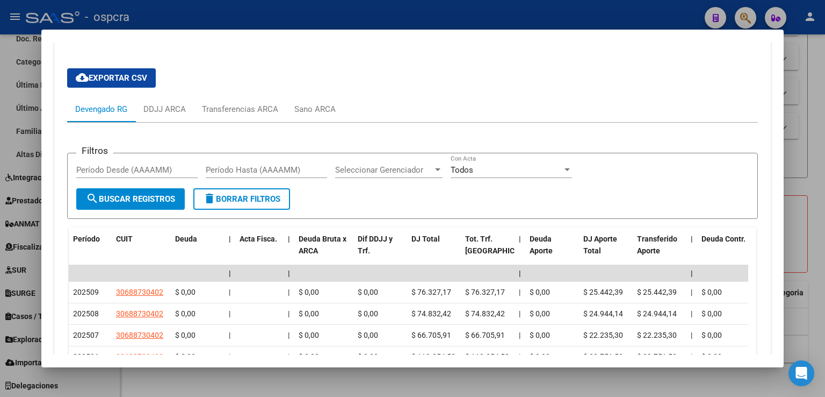
scroll to position [1179, 0]
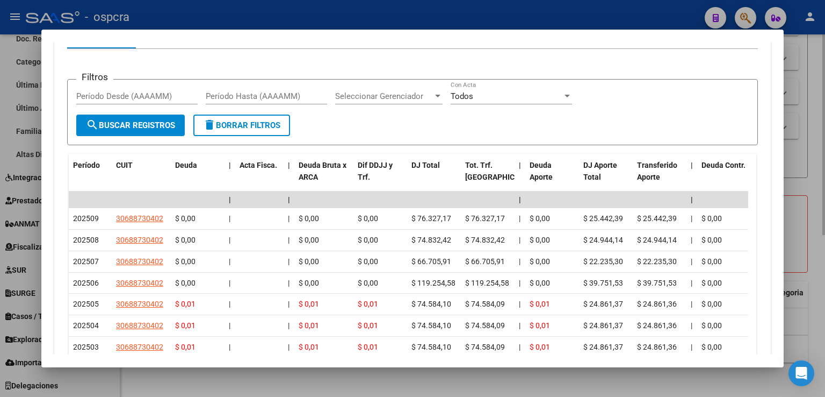
drag, startPoint x: 810, startPoint y: 170, endPoint x: 802, endPoint y: 179, distance: 12.2
click at [808, 170] on div at bounding box center [412, 198] width 825 height 397
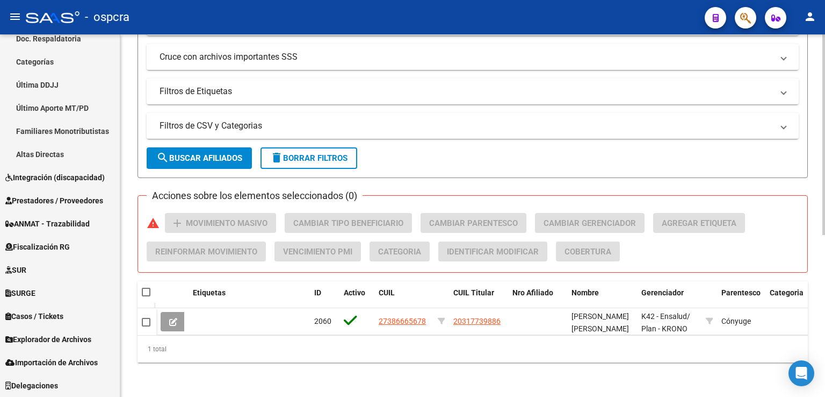
scroll to position [0, 0]
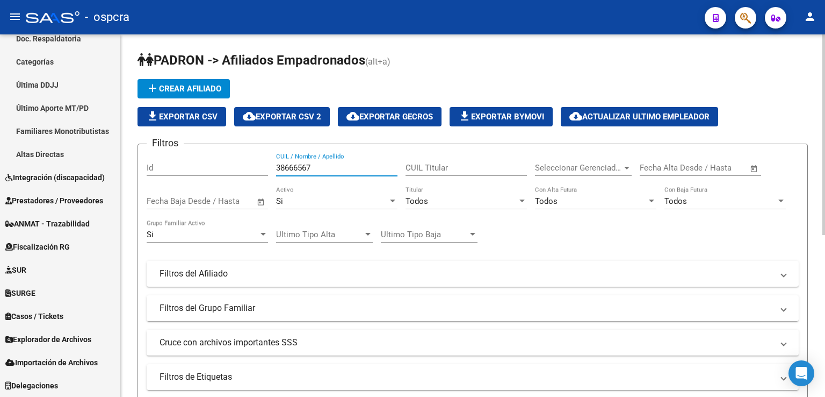
drag, startPoint x: 343, startPoint y: 167, endPoint x: 196, endPoint y: 142, distance: 149.8
click at [196, 142] on app-list-header "[PERSON_NAME] -> Afiliados Empadronados (alt+a) add Crear Afiliado file_downloa…" at bounding box center [473, 258] width 671 height 412
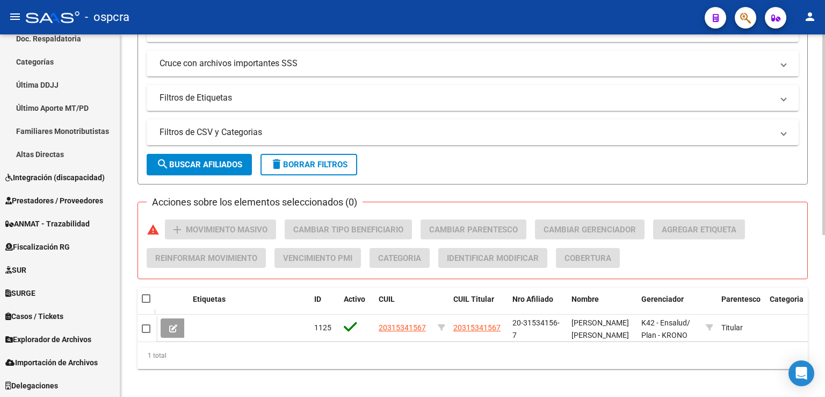
scroll to position [292, 0]
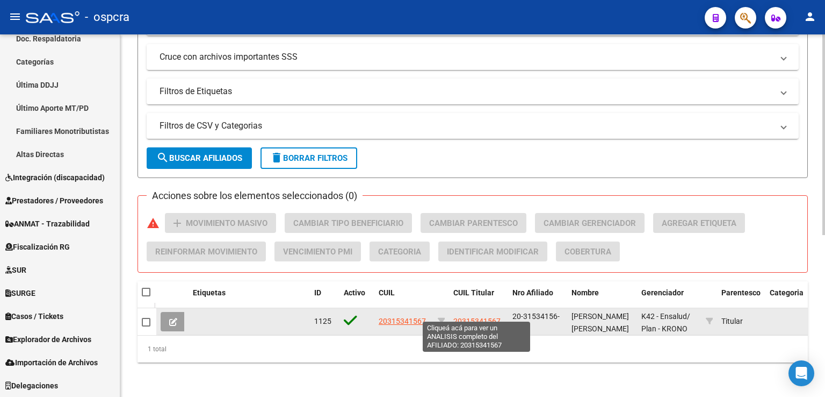
type input "31534156"
click at [485, 317] on span "20315341567" at bounding box center [477, 321] width 47 height 9
type textarea "20315341567"
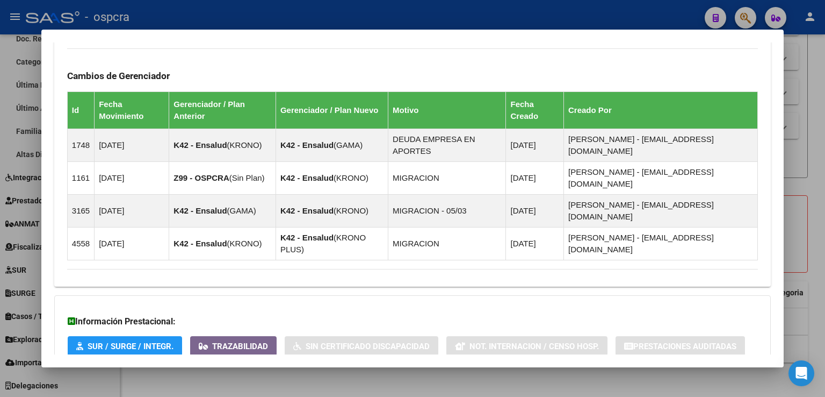
scroll to position [634, 0]
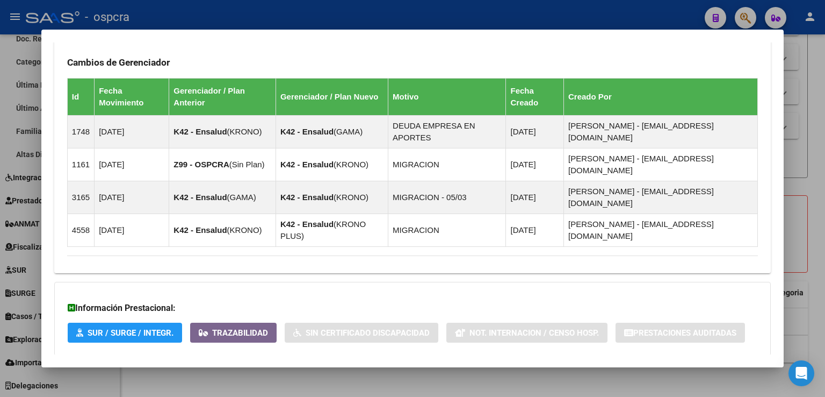
click at [275, 372] on span "Aportes y Contribuciones del Afiliado: 20315341567" at bounding box center [184, 377] width 202 height 10
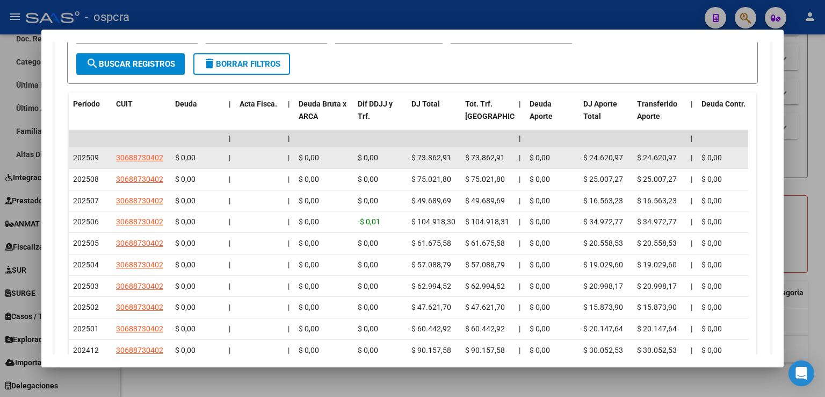
scroll to position [1051, 0]
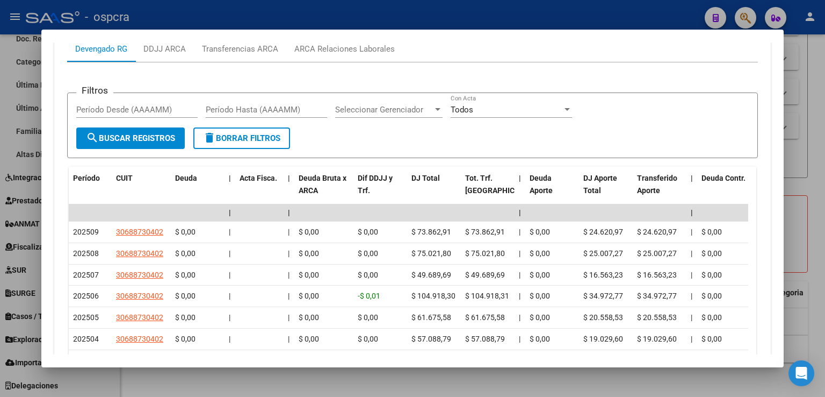
click at [824, 151] on div at bounding box center [412, 198] width 825 height 397
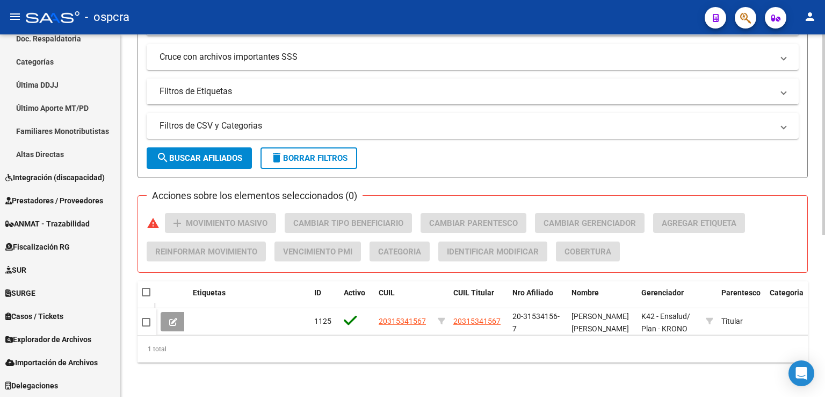
scroll to position [0, 0]
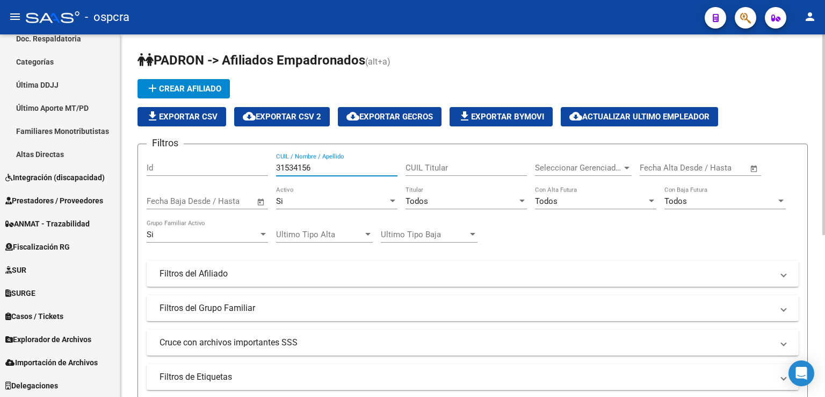
drag, startPoint x: 319, startPoint y: 167, endPoint x: 279, endPoint y: 166, distance: 39.2
click at [279, 166] on input "31534156" at bounding box center [336, 168] width 121 height 10
click at [392, 199] on div at bounding box center [392, 200] width 5 height 3
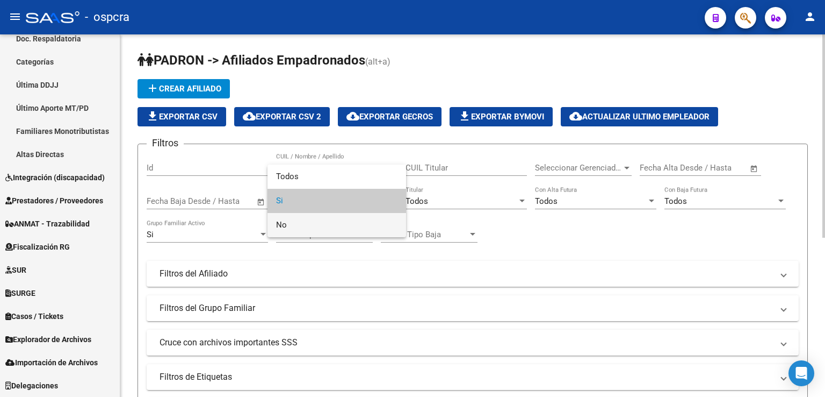
click at [298, 223] on span "No" at bounding box center [336, 225] width 121 height 24
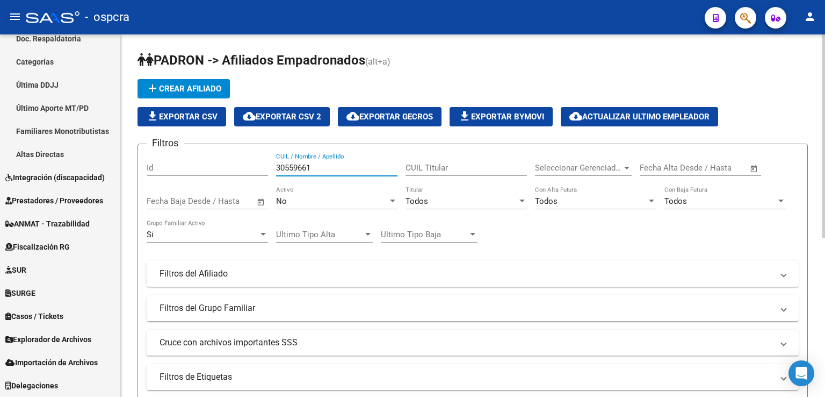
click at [322, 168] on input "30559661" at bounding box center [336, 168] width 121 height 10
drag, startPoint x: 331, startPoint y: 167, endPoint x: 229, endPoint y: 162, distance: 102.2
click at [229, 162] on div "Filtros Id 30559661 CUIL / Nombre / Apellido CUIL Titular Seleccionar Gerenciad…" at bounding box center [473, 271] width 652 height 237
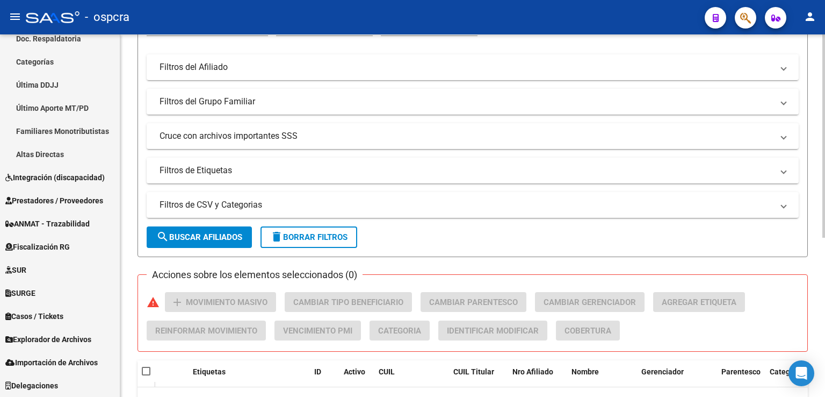
scroll to position [15, 0]
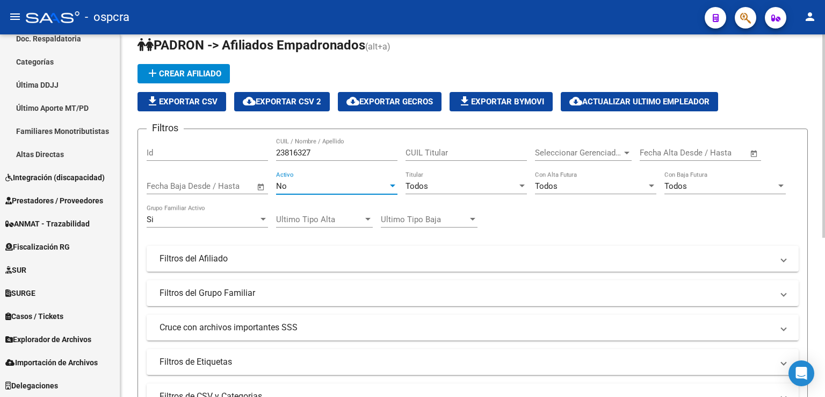
click at [394, 179] on div "No Activo" at bounding box center [336, 182] width 121 height 23
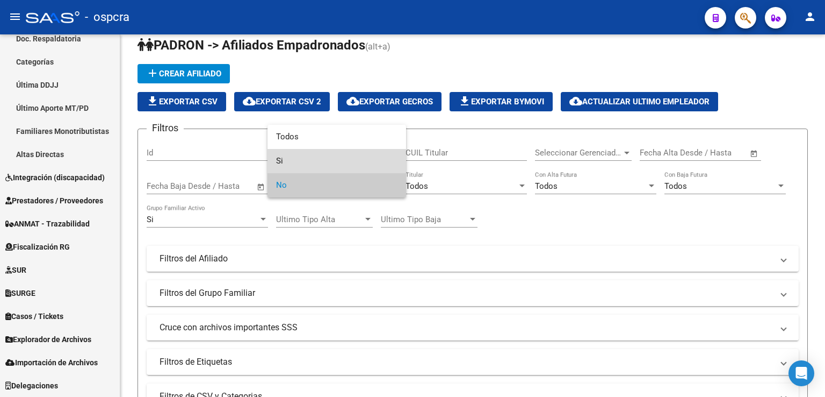
click at [282, 154] on span "Si" at bounding box center [336, 161] width 121 height 24
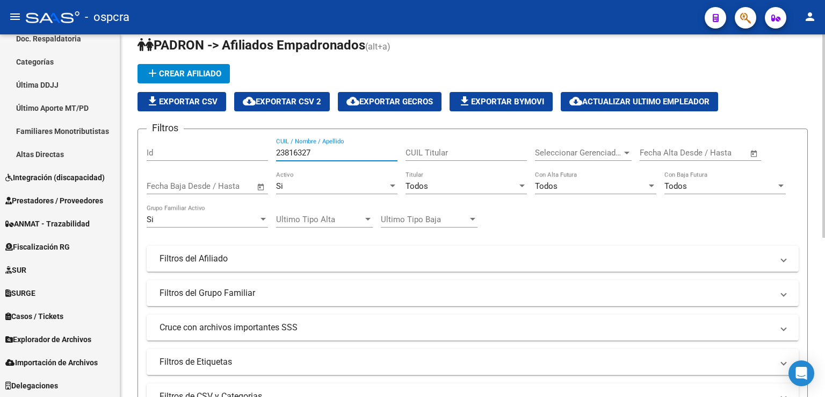
click at [320, 150] on input "23816327" at bounding box center [336, 153] width 121 height 10
drag, startPoint x: 330, startPoint y: 147, endPoint x: 236, endPoint y: 139, distance: 93.9
click at [236, 139] on div "Filtros Id 23816327 CUIL / Nombre / Apellido CUIL Titular Seleccionar Gerenciad…" at bounding box center [473, 256] width 652 height 237
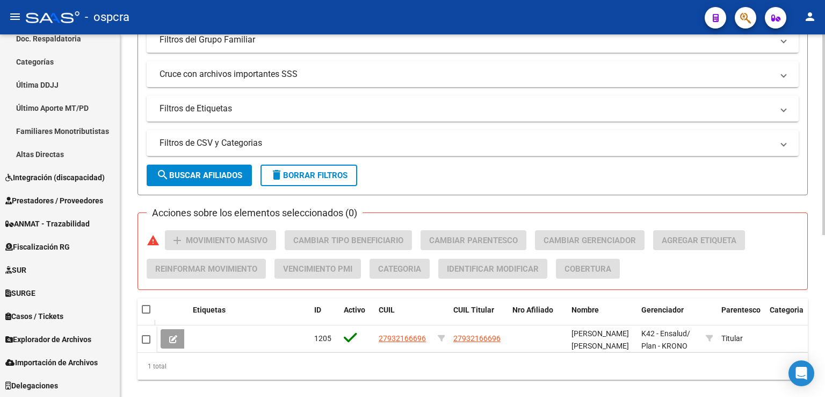
scroll to position [292, 0]
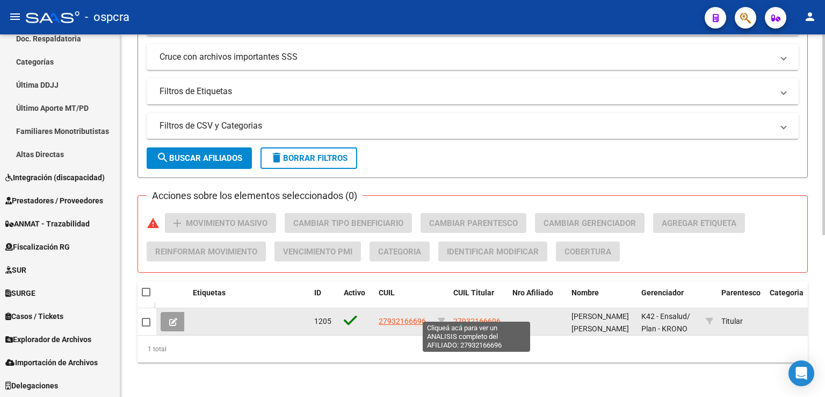
type input "[PERSON_NAME]"
click at [491, 317] on span "27932166696" at bounding box center [477, 321] width 47 height 9
type textarea "27932166696"
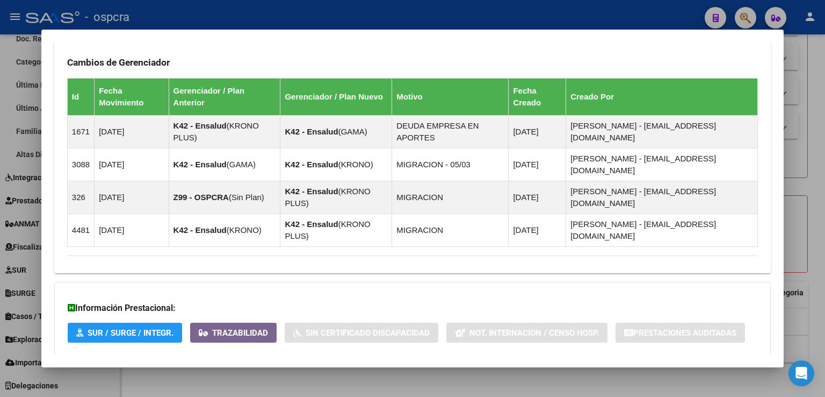
scroll to position [634, 0]
click at [243, 372] on span "Aportes y Contribuciones del Afiliado: 27932166696" at bounding box center [184, 377] width 202 height 10
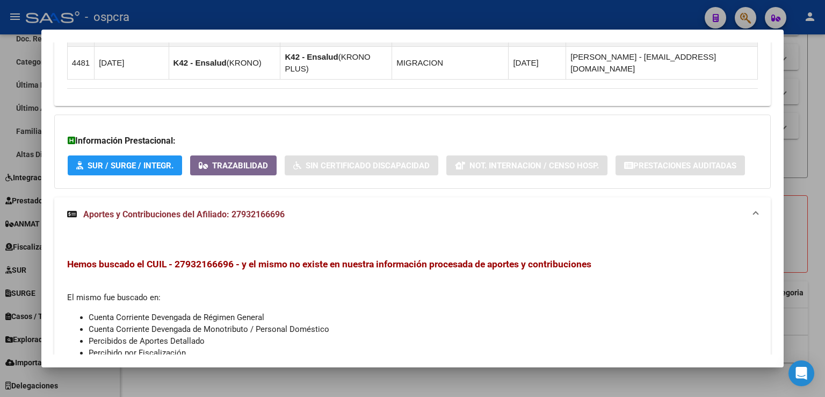
scroll to position [694, 0]
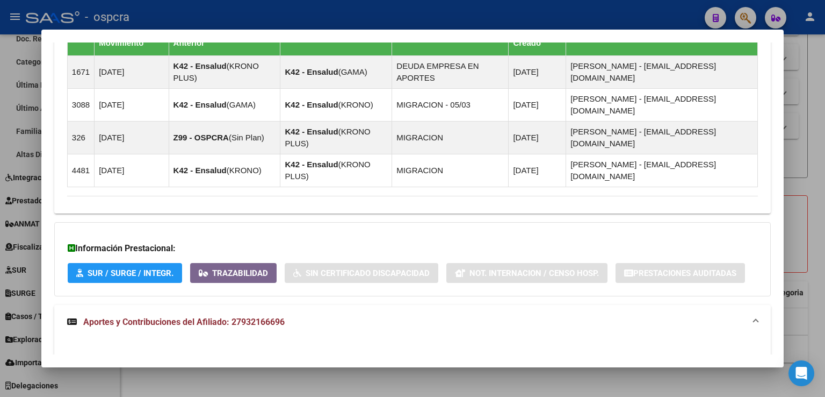
click at [814, 188] on div at bounding box center [412, 198] width 825 height 397
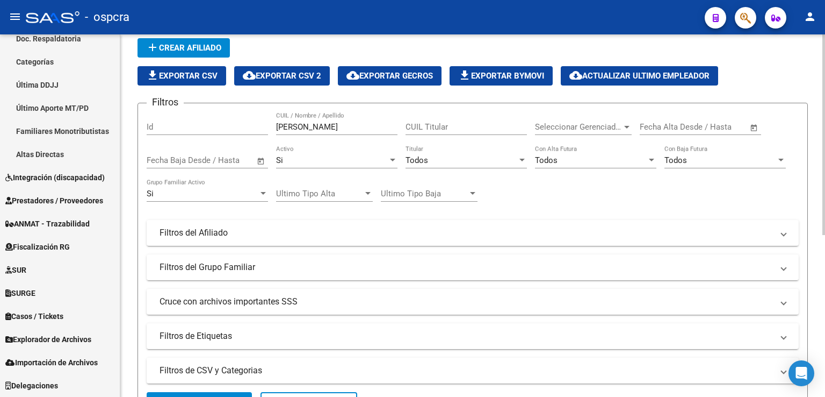
scroll to position [0, 0]
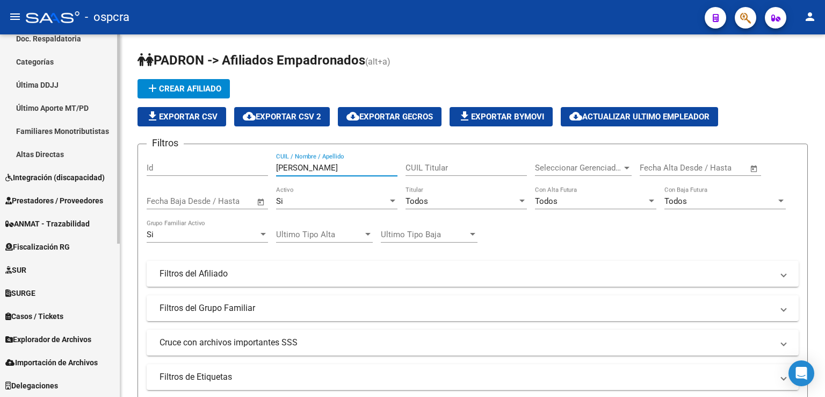
drag, startPoint x: 322, startPoint y: 167, endPoint x: 96, endPoint y: 125, distance: 230.1
click at [96, 125] on mat-sidenav-container "Firma Express Inicio Calendario SSS Instructivos Contacto OS Reportes Ingresos …" at bounding box center [412, 215] width 825 height 362
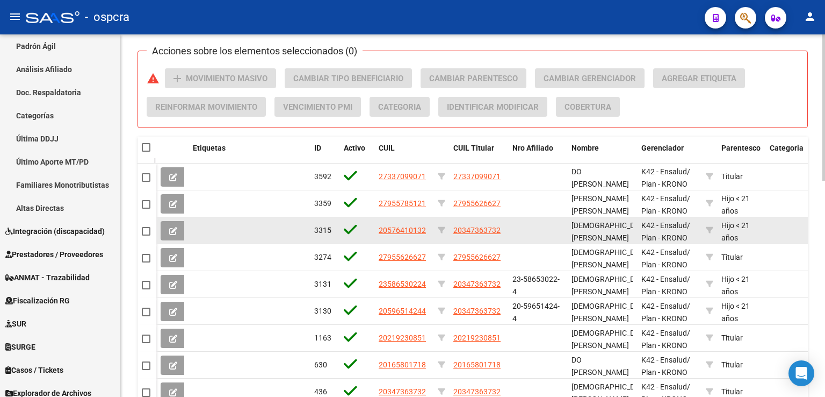
scroll to position [534, 0]
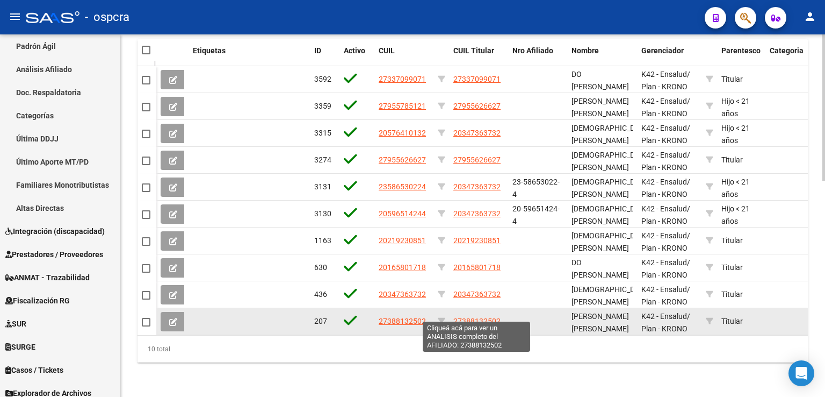
type input "BRITO"
click at [497, 317] on span "27388132502" at bounding box center [477, 321] width 47 height 9
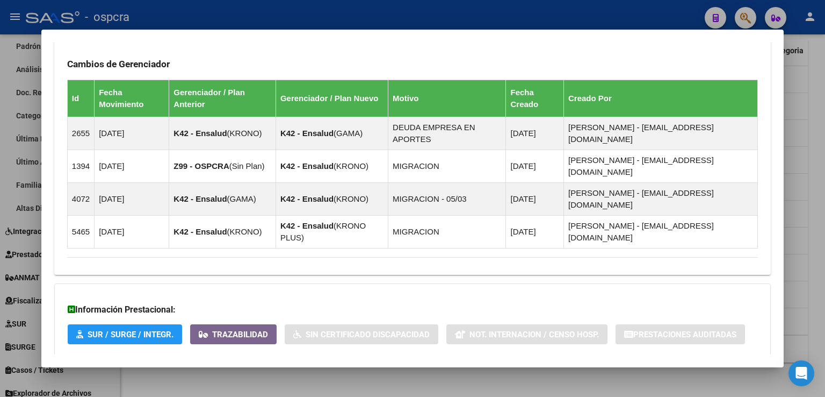
scroll to position [634, 0]
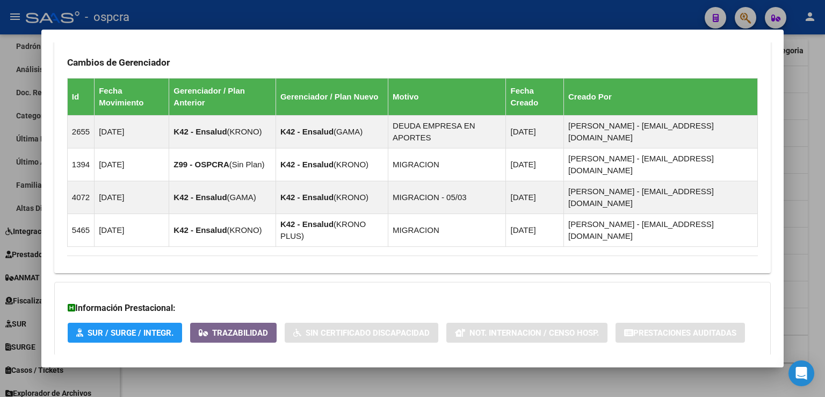
click at [272, 372] on span "Aportes y Contribuciones del Afiliado: 27388132502" at bounding box center [184, 377] width 202 height 10
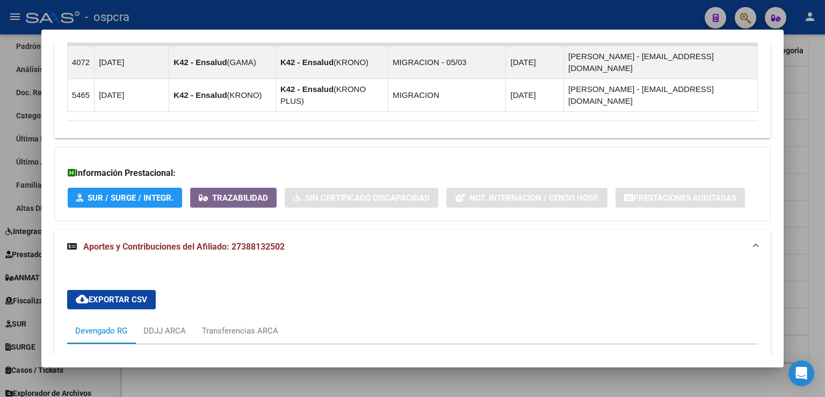
scroll to position [1158, 0]
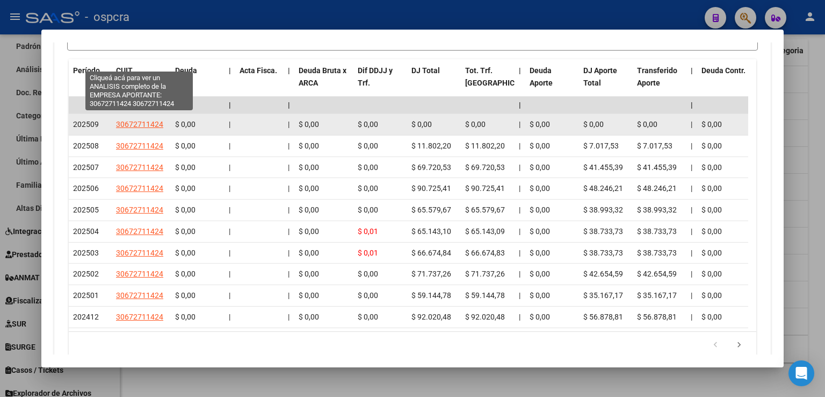
click at [150, 120] on span "30672711424" at bounding box center [139, 124] width 47 height 9
type textarea "30672711424"
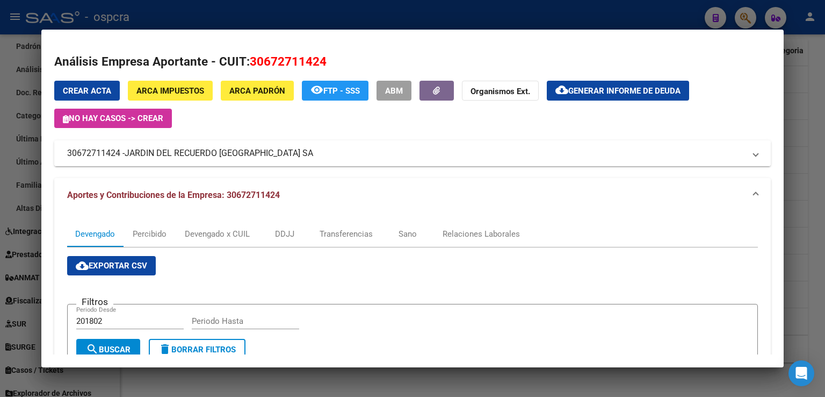
drag, startPoint x: 333, startPoint y: 151, endPoint x: 377, endPoint y: 149, distance: 44.1
click at [75, 149] on mat-panel-title "30672711424 - [GEOGRAPHIC_DATA] SA" at bounding box center [406, 153] width 678 height 13
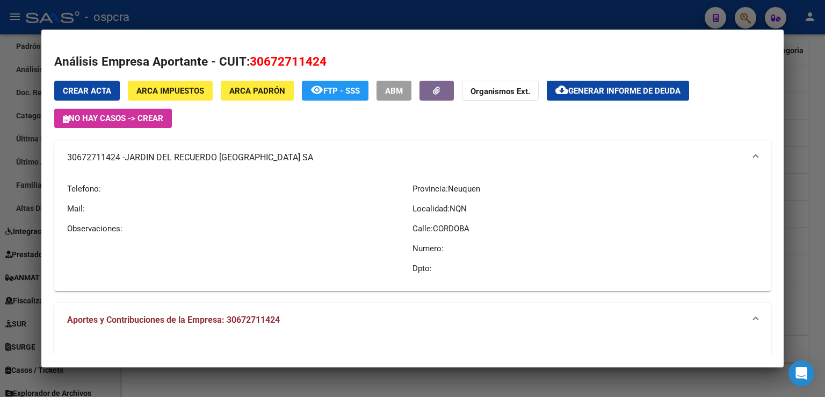
drag, startPoint x: 821, startPoint y: 132, endPoint x: 784, endPoint y: 146, distance: 39.8
click at [819, 132] on div at bounding box center [412, 198] width 825 height 397
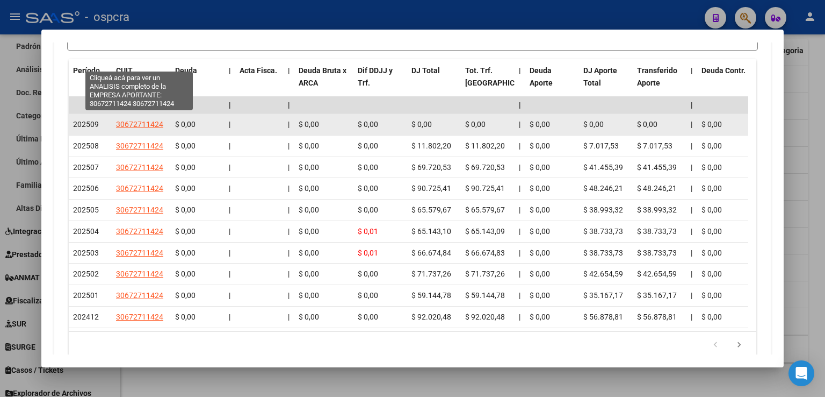
click at [143, 120] on span "30672711424" at bounding box center [139, 124] width 47 height 9
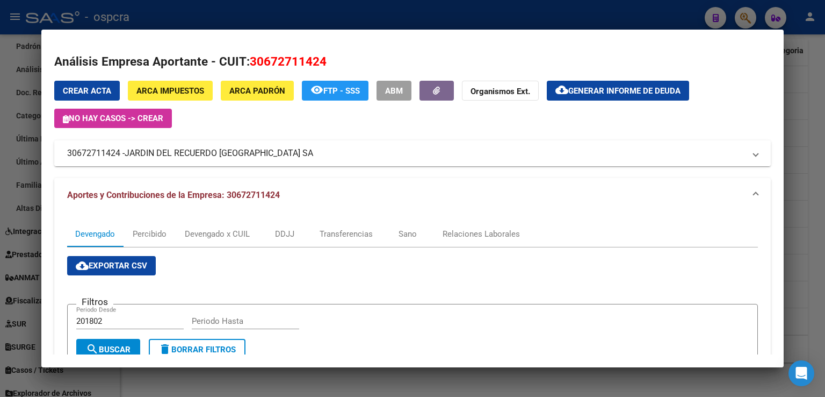
drag, startPoint x: 347, startPoint y: 150, endPoint x: 125, endPoint y: 163, distance: 222.3
click at [123, 162] on mat-expansion-panel-header "30672711424 - [GEOGRAPHIC_DATA] SA" at bounding box center [412, 153] width 717 height 26
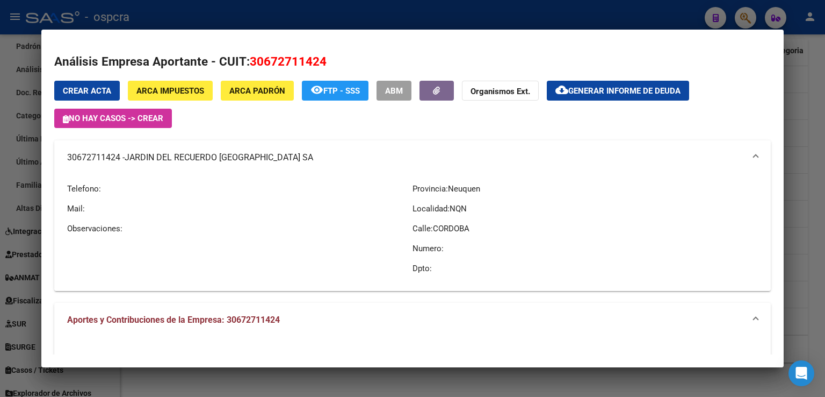
drag, startPoint x: 63, startPoint y: 154, endPoint x: 320, endPoint y: 155, distance: 256.9
click at [320, 155] on mat-expansion-panel-header "30672711424 - [GEOGRAPHIC_DATA] SA" at bounding box center [412, 157] width 717 height 34
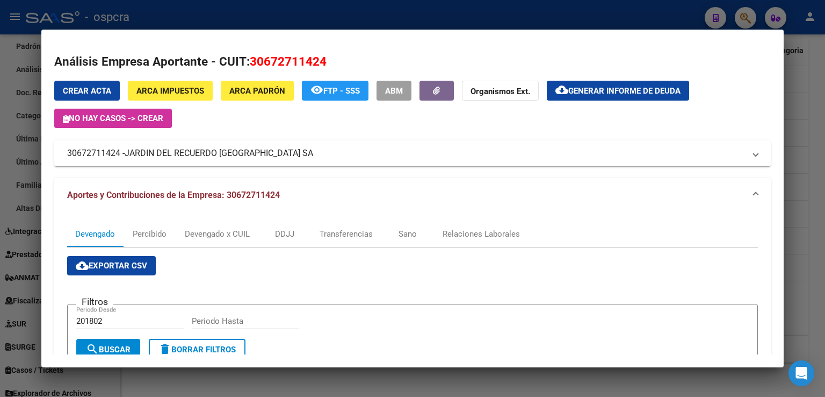
copy mat-panel-title "30672711424 - [GEOGRAPHIC_DATA] SA"
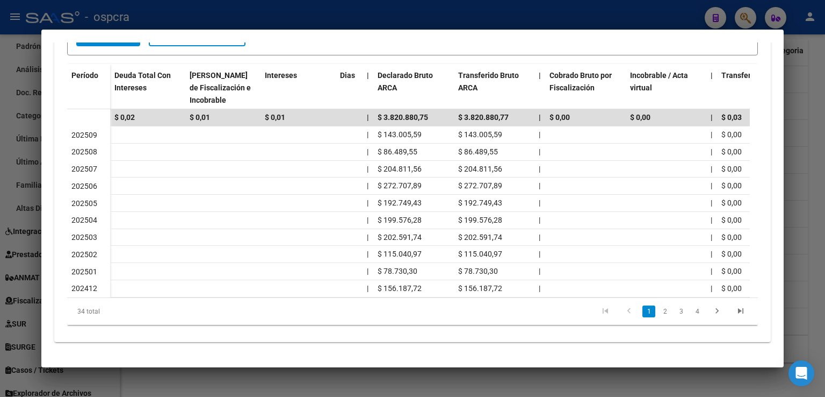
click at [800, 137] on div at bounding box center [412, 198] width 825 height 397
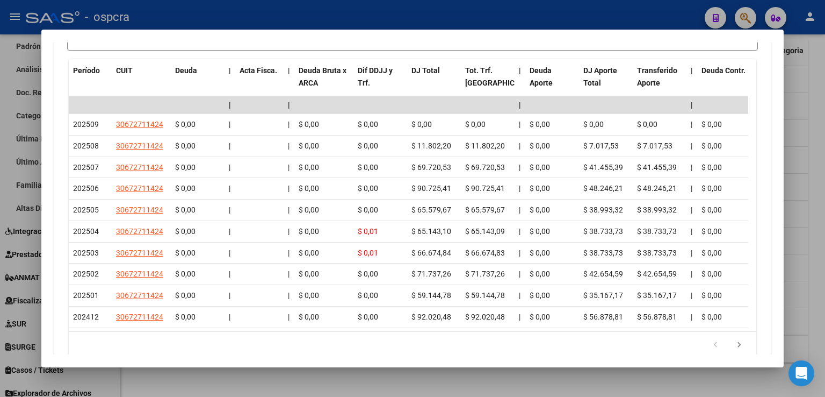
scroll to position [943, 0]
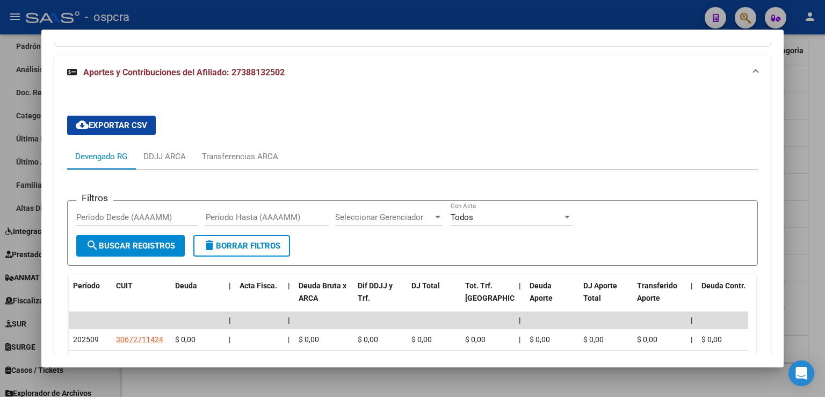
click at [818, 124] on div at bounding box center [412, 198] width 825 height 397
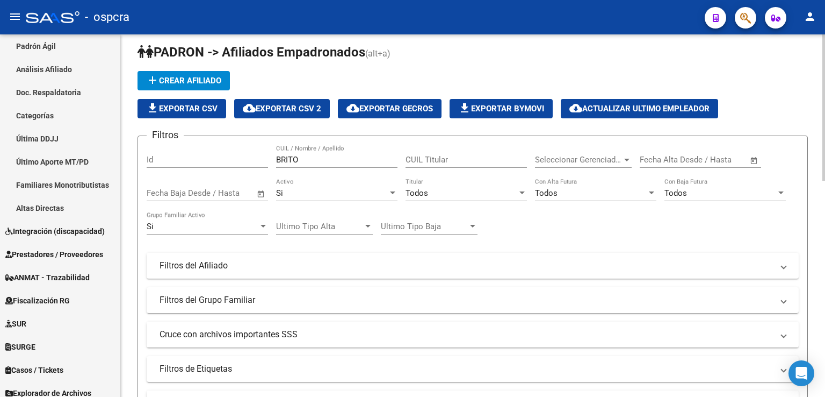
scroll to position [0, 0]
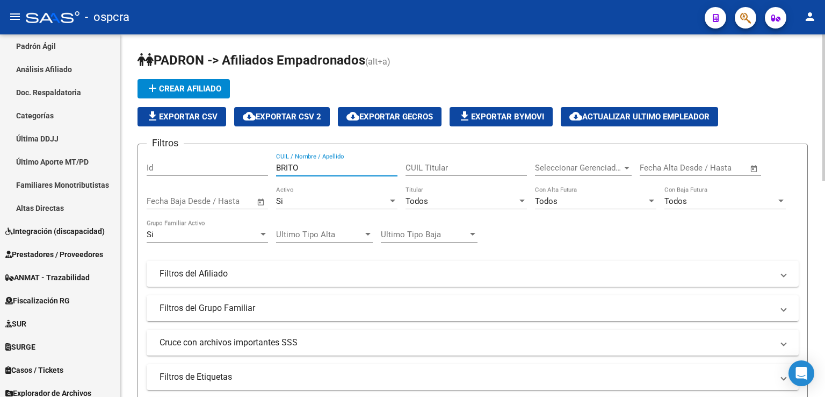
drag, startPoint x: 318, startPoint y: 166, endPoint x: 132, endPoint y: 160, distance: 185.5
click at [119, 167] on mat-sidenav-container "Firma Express Inicio Calendario SSS Instructivos Contacto OS Reportes Ingresos …" at bounding box center [412, 215] width 825 height 362
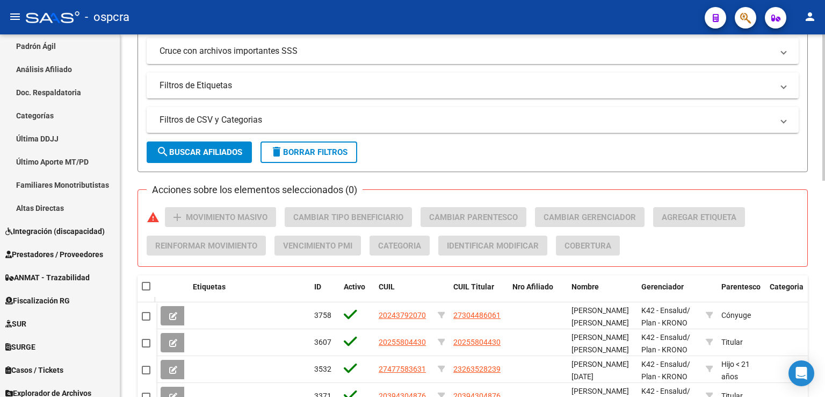
scroll to position [534, 0]
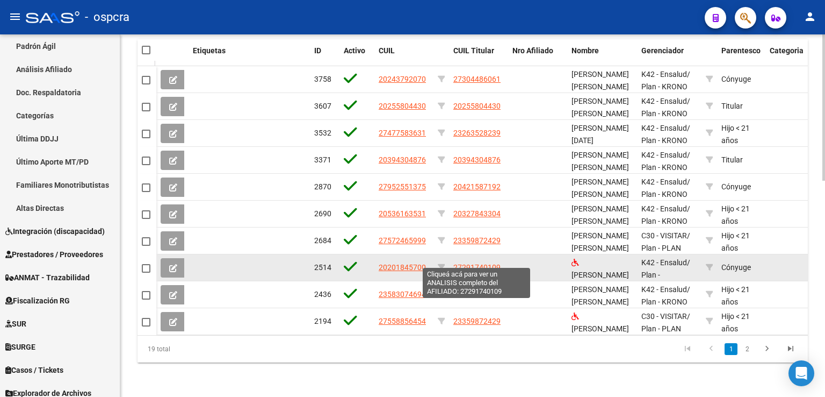
type input "[PERSON_NAME]"
click at [475, 263] on span "27291740109" at bounding box center [477, 267] width 47 height 9
type textarea "27291740109"
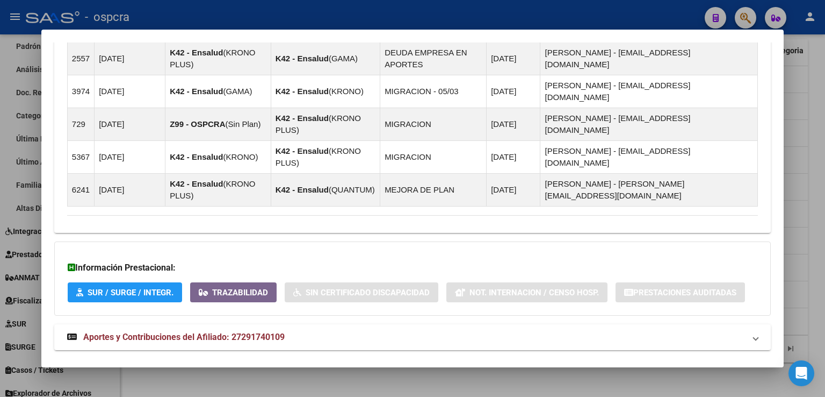
scroll to position [750, 0]
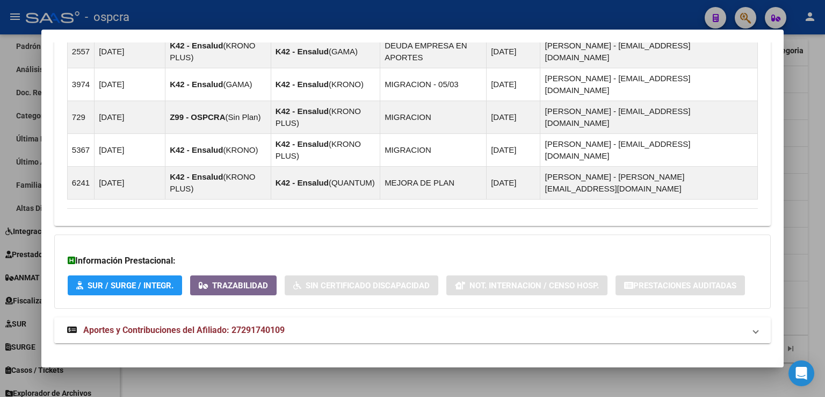
click at [269, 325] on span "Aportes y Contribuciones del Afiliado: 27291740109" at bounding box center [184, 330] width 202 height 10
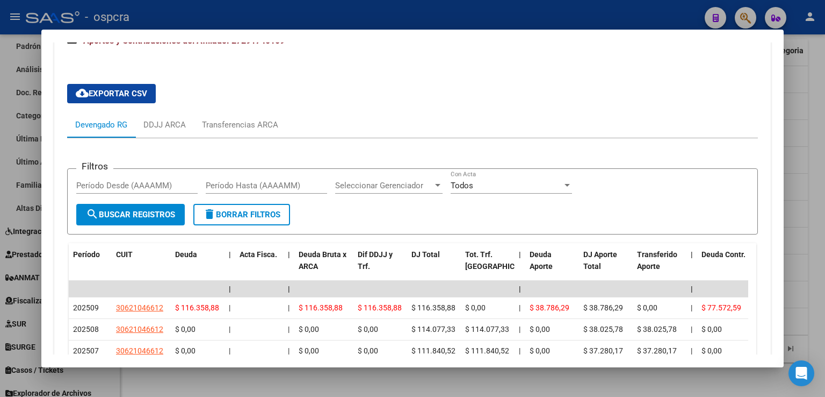
scroll to position [1073, 0]
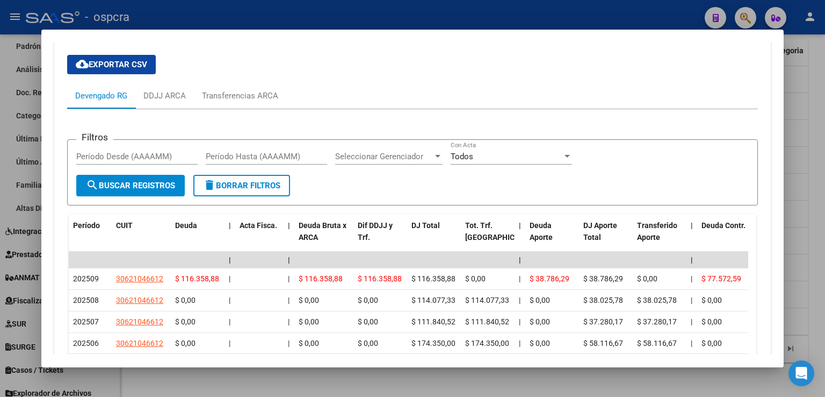
click at [798, 190] on div at bounding box center [412, 198] width 825 height 397
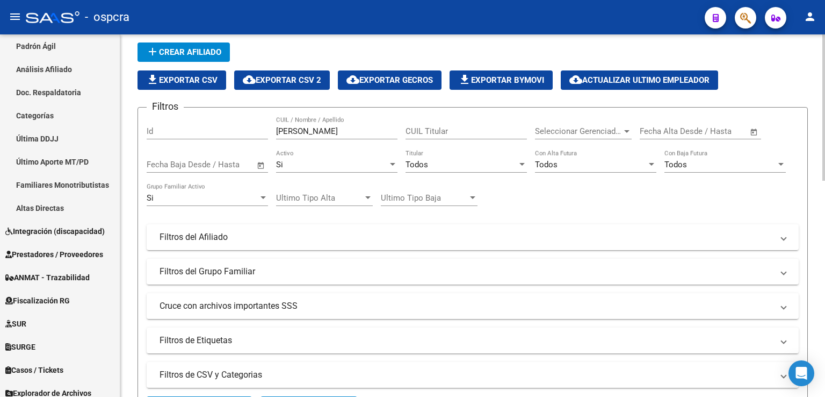
scroll to position [0, 0]
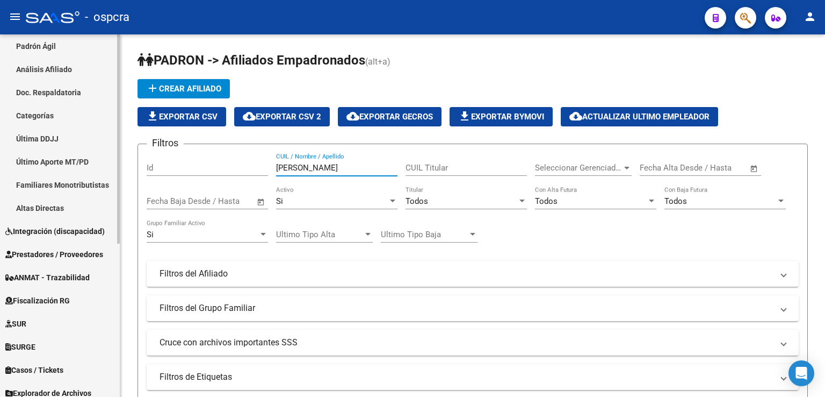
drag, startPoint x: 319, startPoint y: 166, endPoint x: 59, endPoint y: 170, distance: 260.1
click at [59, 170] on mat-sidenav-container "Firma Express Inicio Calendario SSS Instructivos Contacto OS Reportes Ingresos …" at bounding box center [412, 215] width 825 height 362
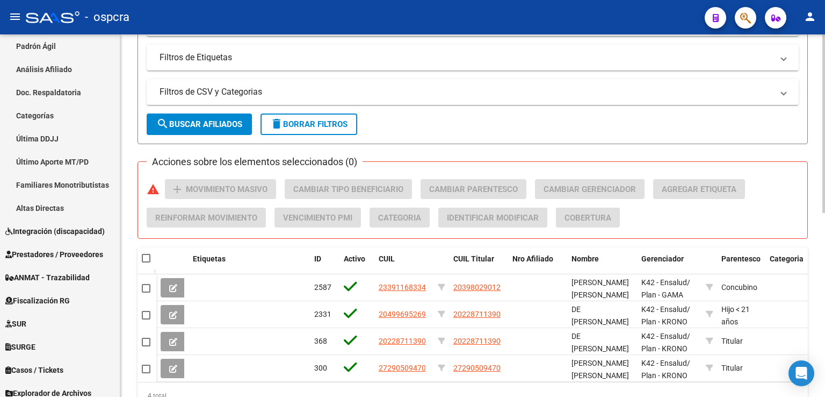
scroll to position [373, 0]
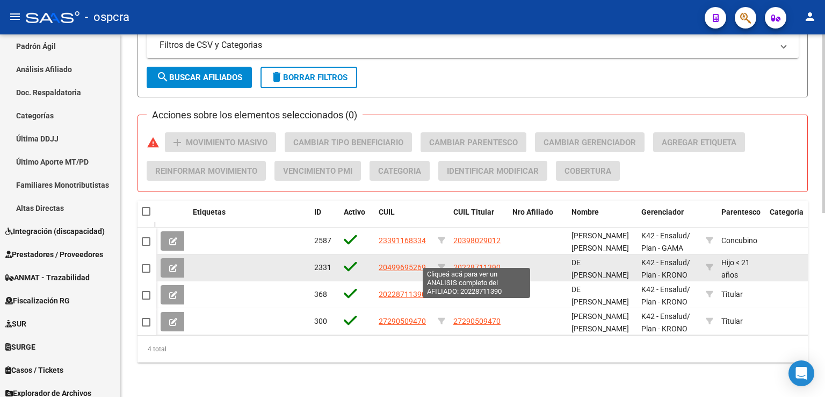
type input "[PERSON_NAME]"
click at [491, 263] on span "20228711390" at bounding box center [477, 267] width 47 height 9
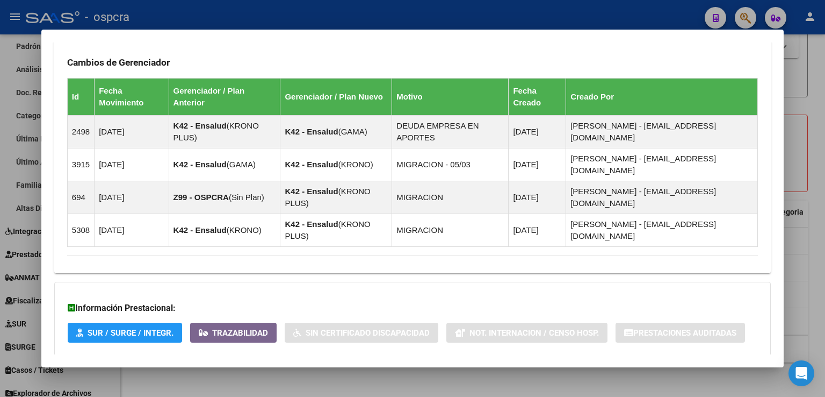
scroll to position [696, 0]
click at [264, 372] on span "Aportes y Contribuciones del Afiliado: 20228711390" at bounding box center [184, 377] width 202 height 10
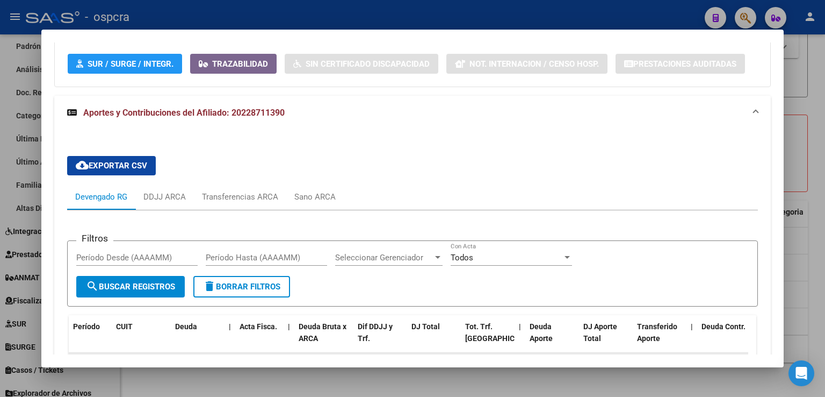
scroll to position [1019, 0]
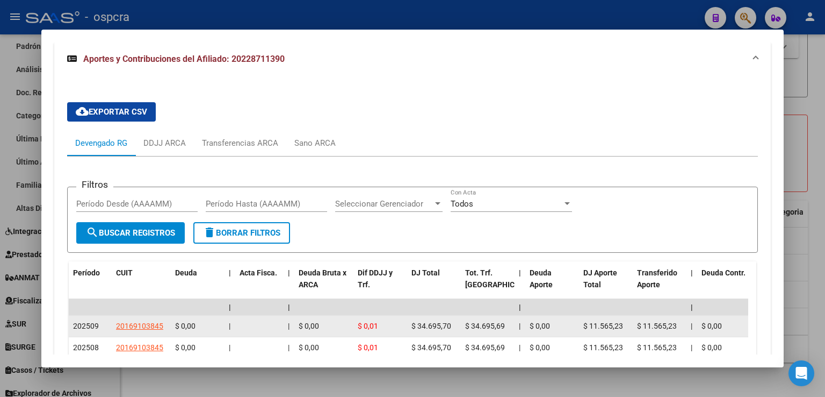
click at [151, 320] on app-link-go-to "20169103845" at bounding box center [139, 326] width 47 height 12
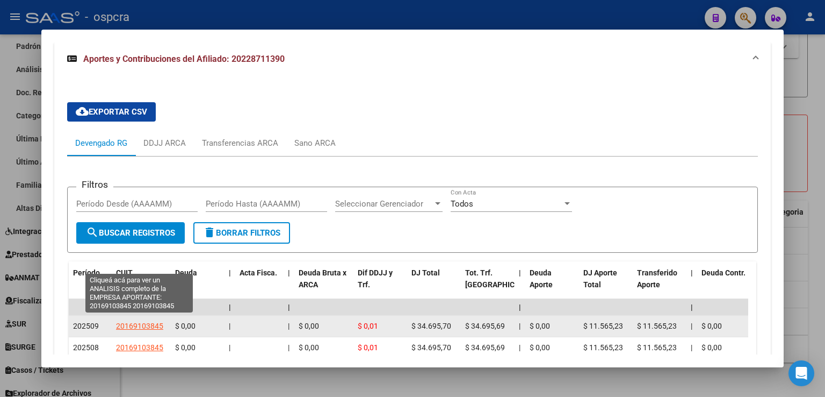
click at [142, 321] on span "20169103845" at bounding box center [139, 325] width 47 height 9
type textarea "20169103845"
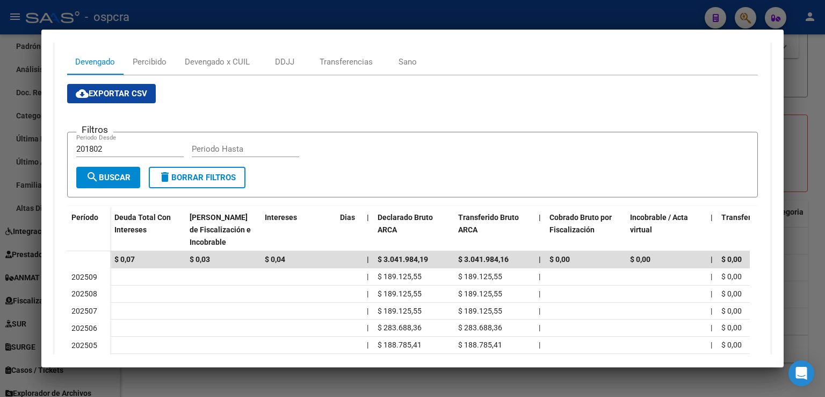
scroll to position [266, 0]
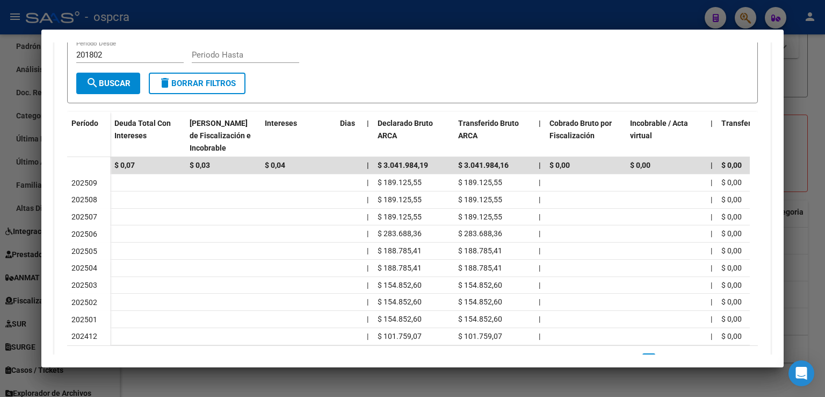
click at [820, 114] on div at bounding box center [412, 198] width 825 height 397
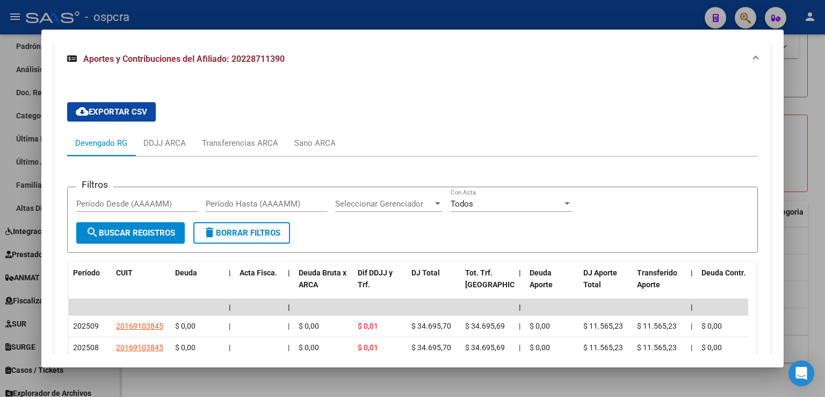
scroll to position [1180, 0]
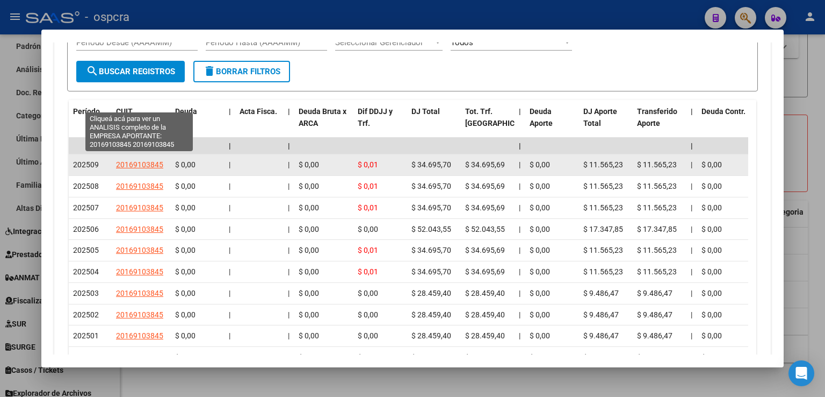
click at [131, 160] on span "20169103845" at bounding box center [139, 164] width 47 height 9
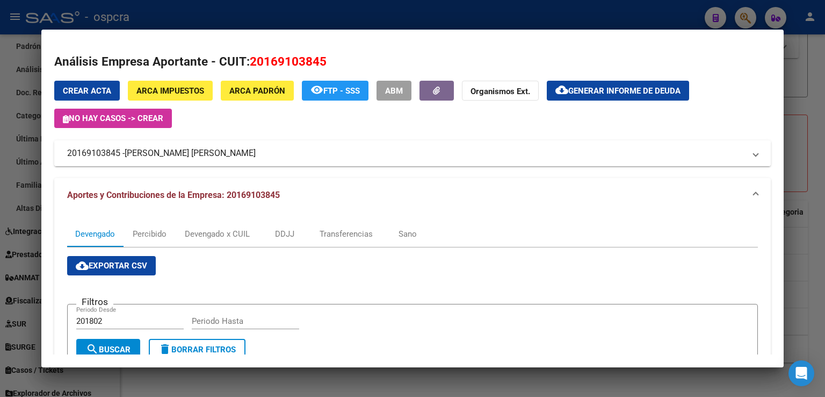
drag, startPoint x: 60, startPoint y: 150, endPoint x: 263, endPoint y: 162, distance: 204.0
click at [263, 162] on mat-expansion-panel-header "20169103845 - [PERSON_NAME] [PERSON_NAME]" at bounding box center [412, 153] width 717 height 26
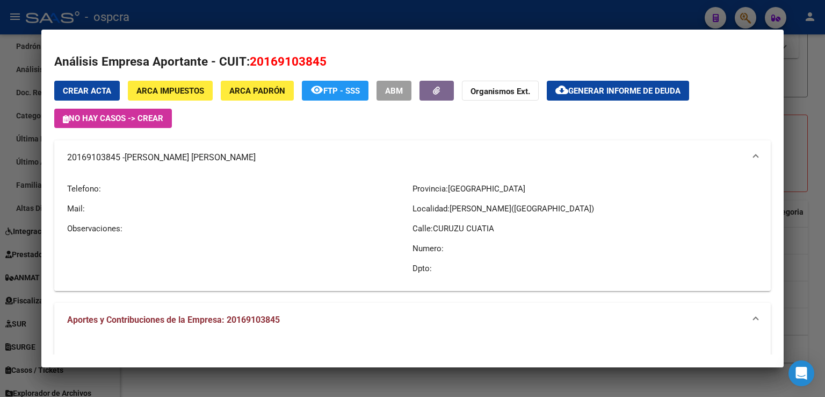
copy mat-panel-title "20169103845 - [PERSON_NAME] [PERSON_NAME]"
